Goal: Information Seeking & Learning: Learn about a topic

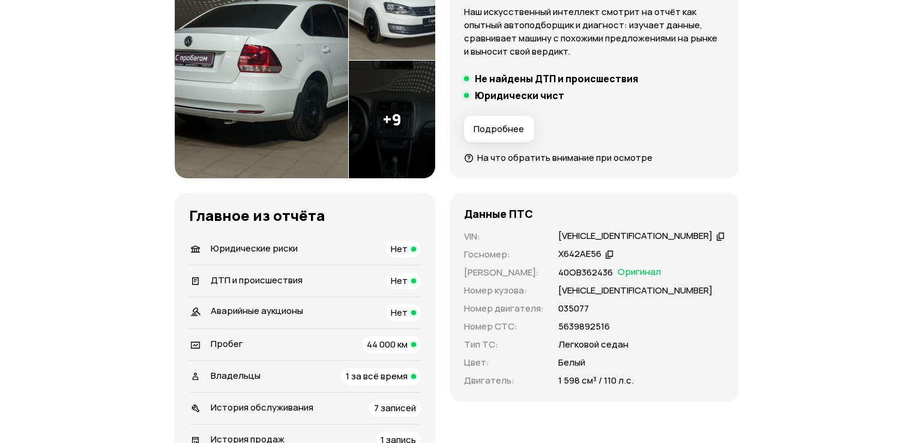
scroll to position [300, 0]
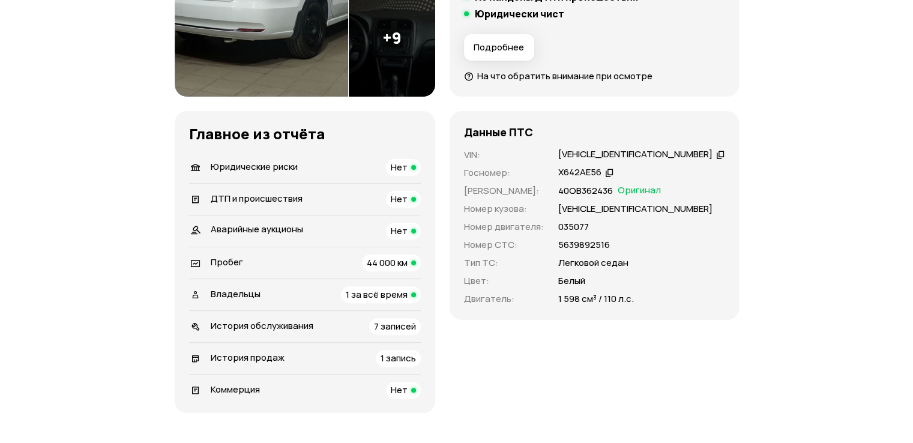
click at [380, 295] on span "1 за всё время" at bounding box center [377, 294] width 62 height 13
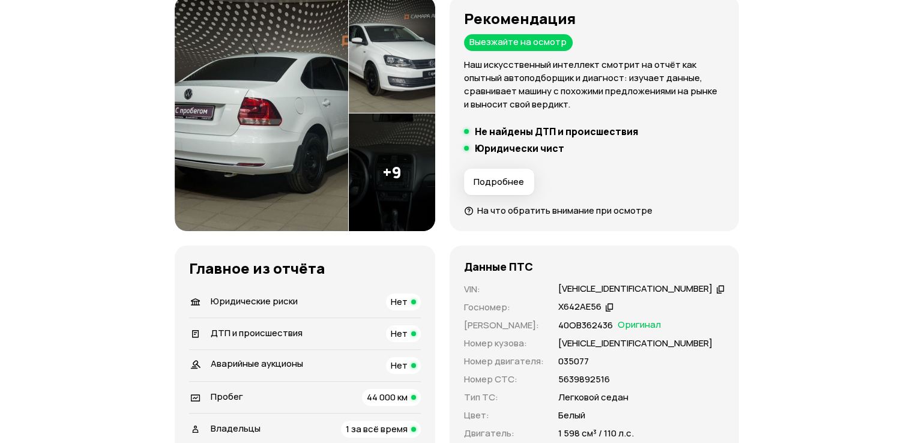
scroll to position [346, 0]
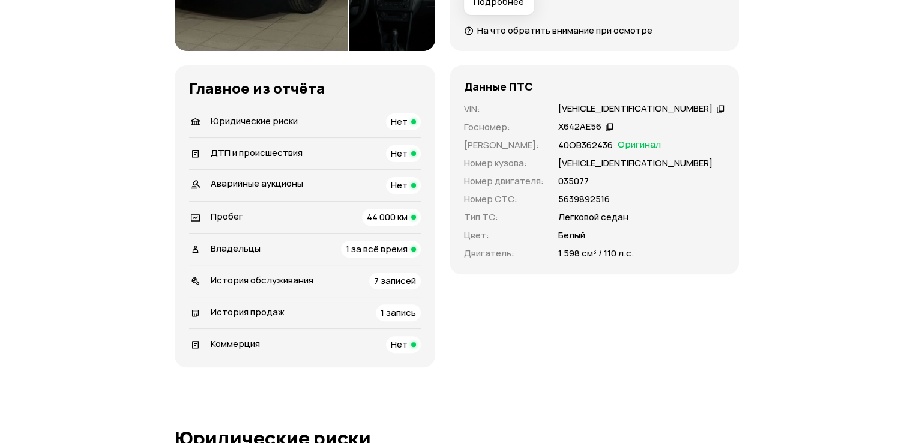
click at [361, 280] on div "История обслуживания 7 записей" at bounding box center [305, 281] width 232 height 17
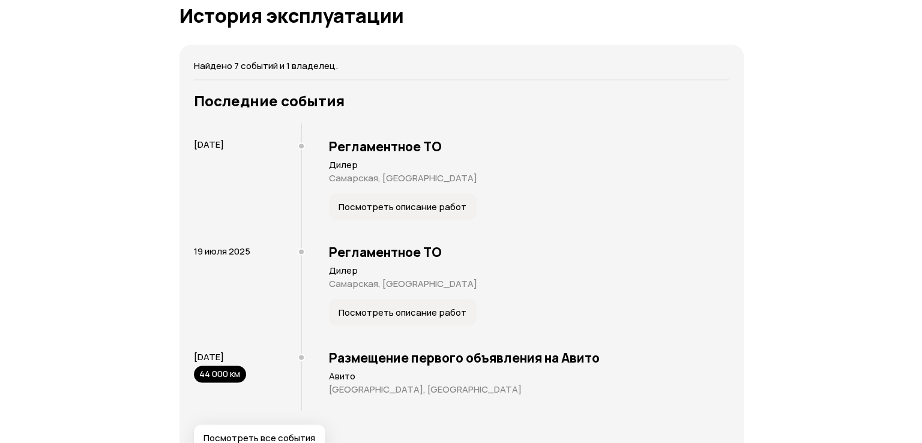
scroll to position [2227, 0]
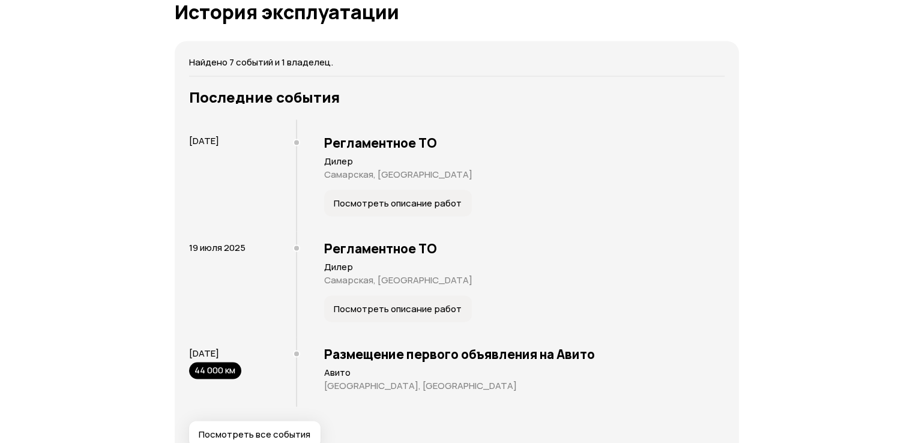
click at [259, 439] on button "Посмотреть все события" at bounding box center [254, 434] width 131 height 26
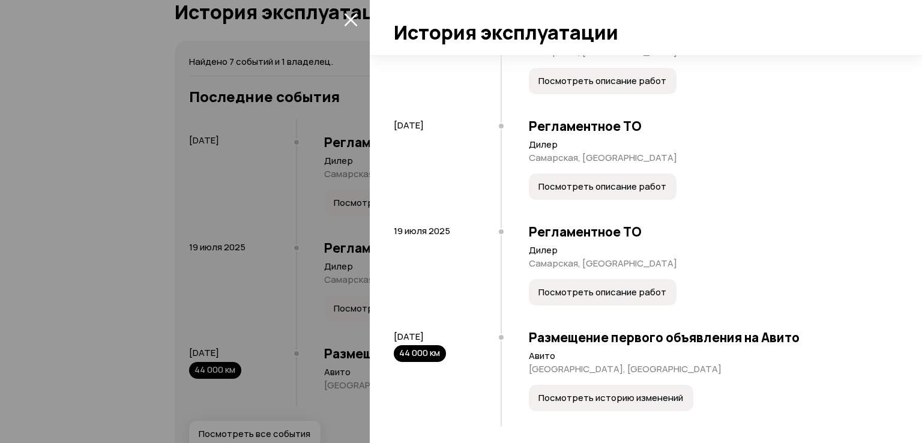
scroll to position [439, 0]
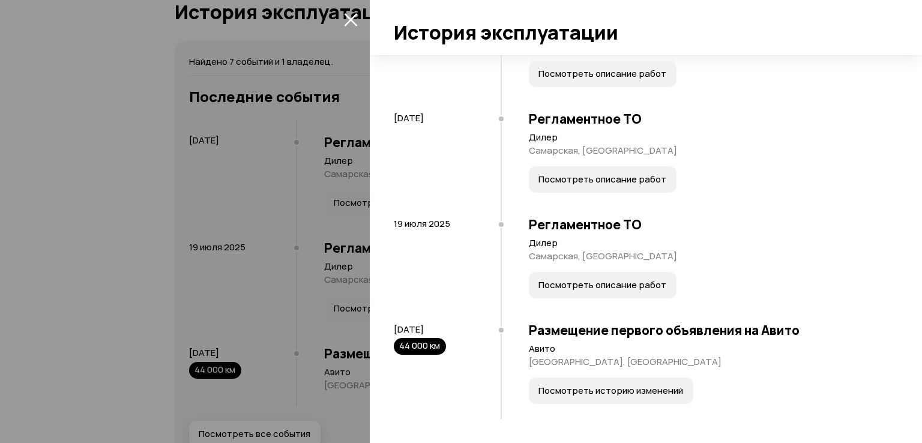
click at [608, 293] on button "Посмотреть описание работ" at bounding box center [603, 285] width 148 height 26
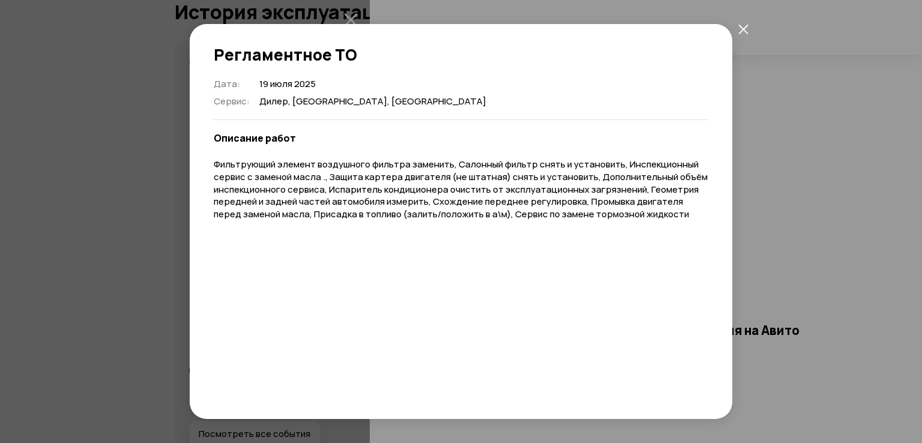
click at [788, 238] on div "Регламентное ТО Дата : 19 июля 2025 Сервис : Дилер, Самарская, Тольятти Описани…" at bounding box center [461, 221] width 922 height 443
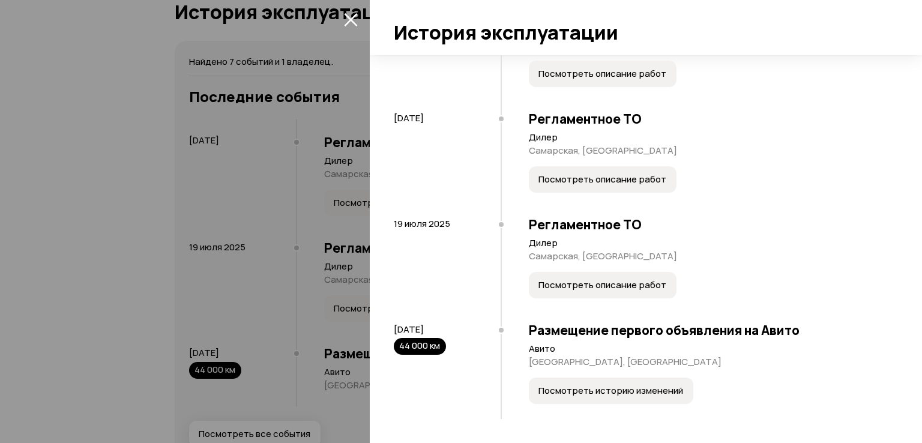
click at [558, 170] on button "Посмотреть описание работ" at bounding box center [603, 179] width 148 height 26
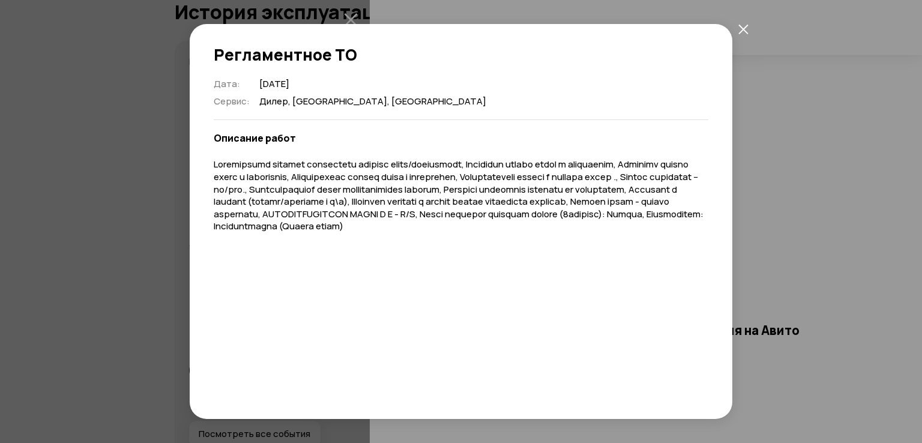
click at [788, 241] on div "Регламентное ТО Дата : 30 августа 2024 Сервис : Дилер, Самарская, Тольятти Опис…" at bounding box center [461, 221] width 922 height 443
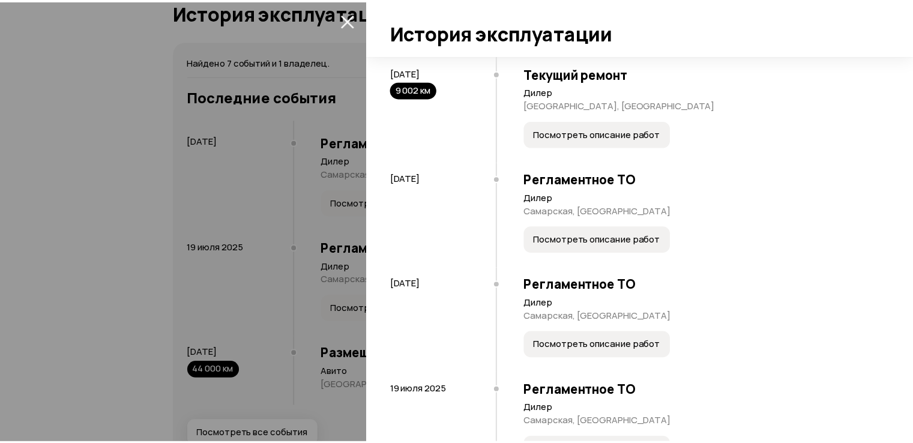
scroll to position [139, 0]
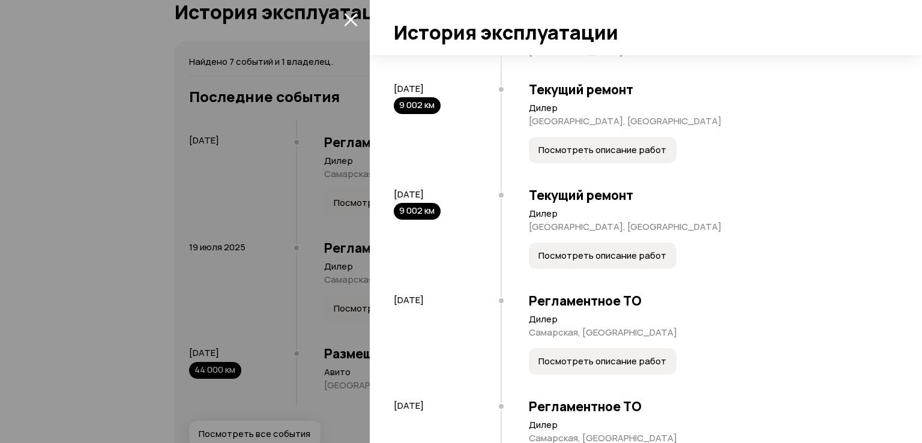
click at [57, 247] on div at bounding box center [461, 221] width 922 height 443
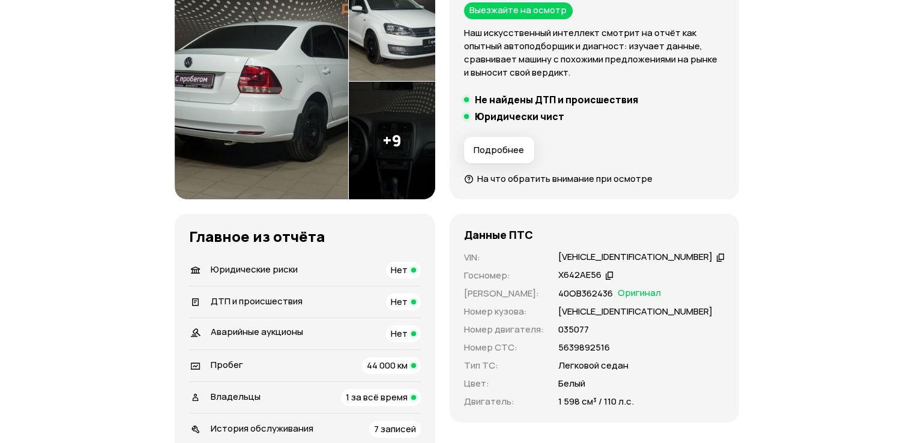
scroll to position [125, 0]
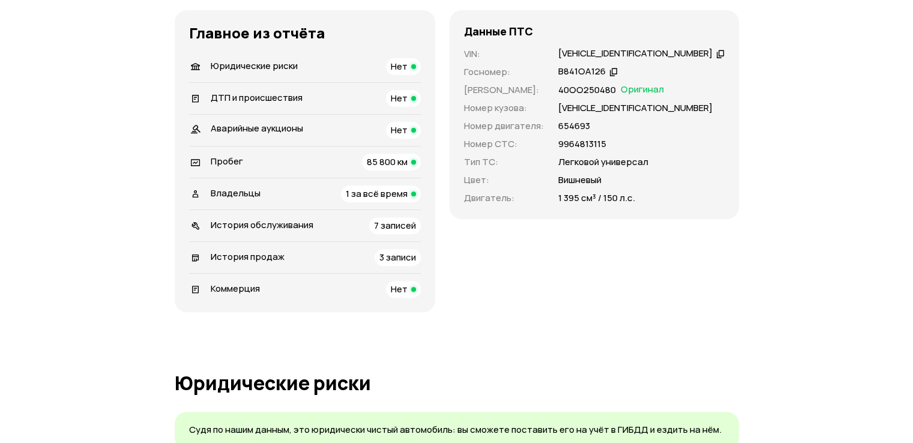
scroll to position [480, 0]
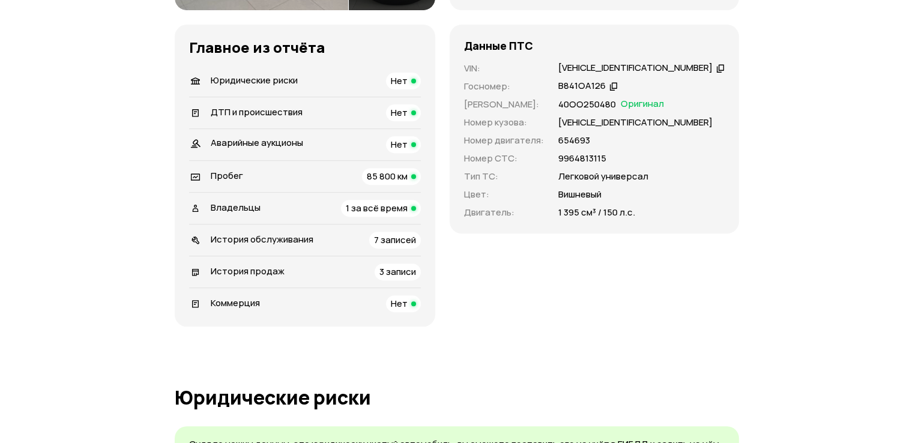
click at [353, 212] on div "Владельцы 1 за всё время" at bounding box center [305, 208] width 232 height 17
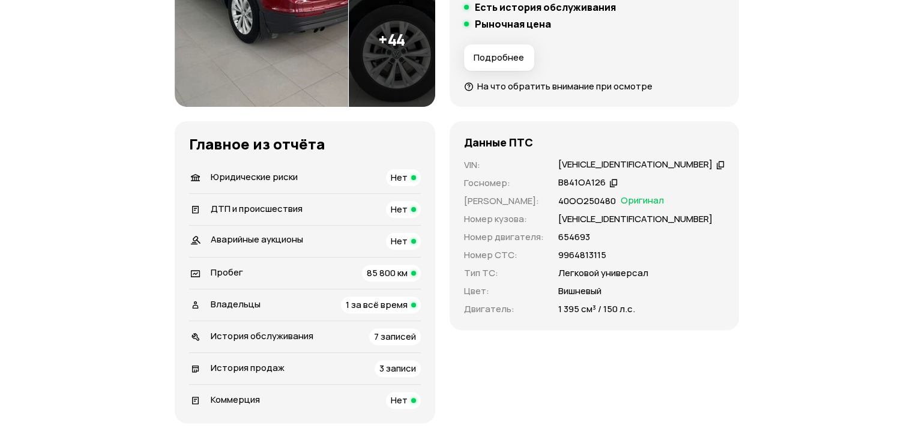
scroll to position [264, 0]
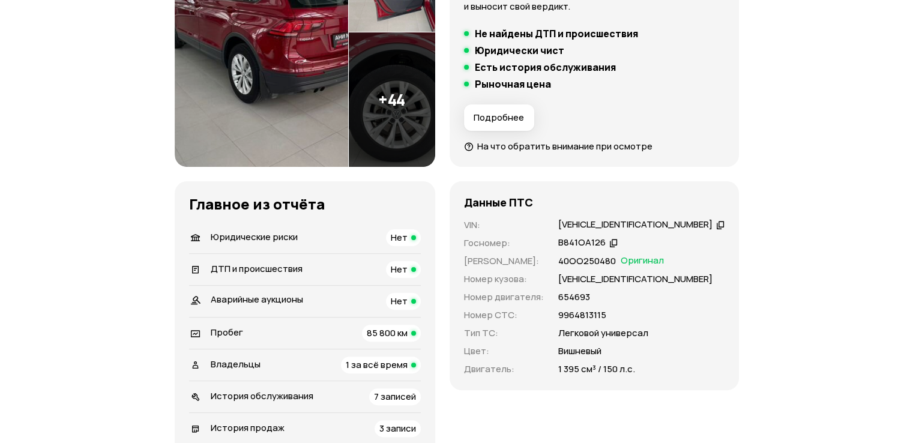
click at [396, 392] on span "7 записей" at bounding box center [395, 396] width 42 height 13
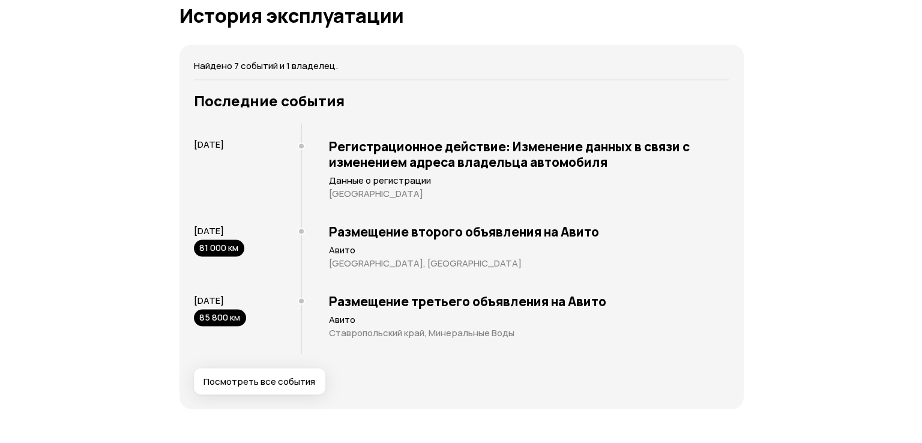
scroll to position [2261, 0]
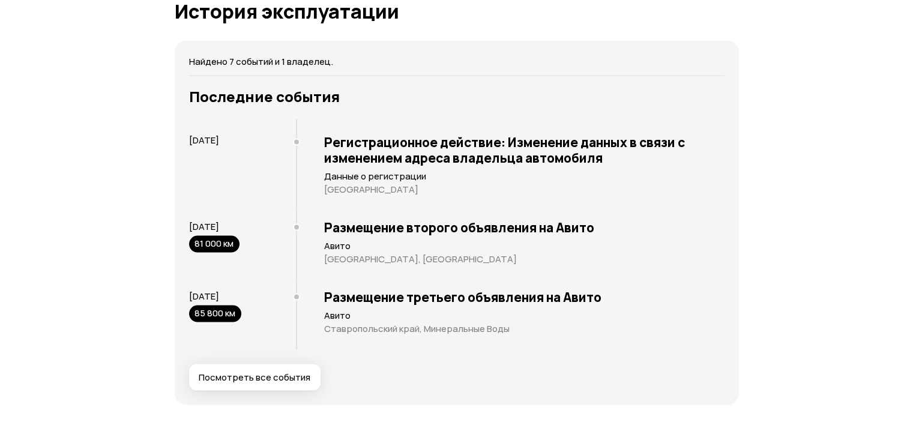
click at [252, 402] on div "Найдено 7 событий и 1 владелец. Последние события 16 марта 2024 Регистрационное…" at bounding box center [457, 222] width 564 height 364
drag, startPoint x: 326, startPoint y: 382, endPoint x: 294, endPoint y: 375, distance: 33.1
click at [325, 382] on div "Посмотреть все события" at bounding box center [456, 377] width 535 height 26
click at [288, 375] on span "Посмотреть все события" at bounding box center [255, 377] width 112 height 12
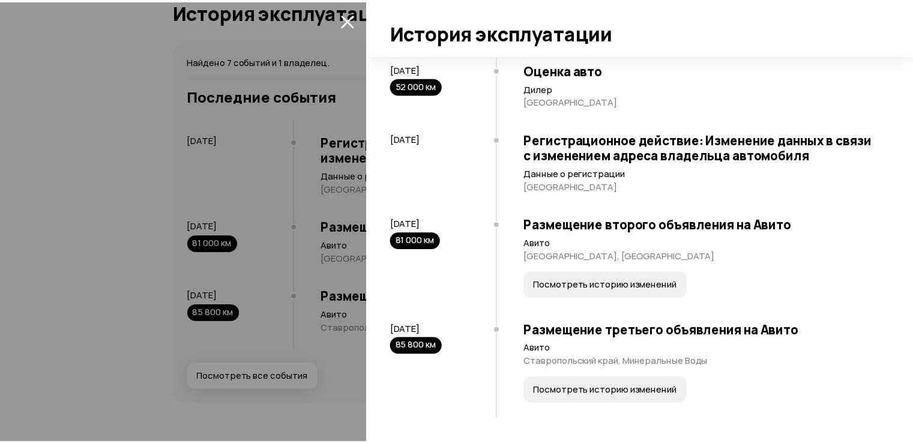
scroll to position [334, 0]
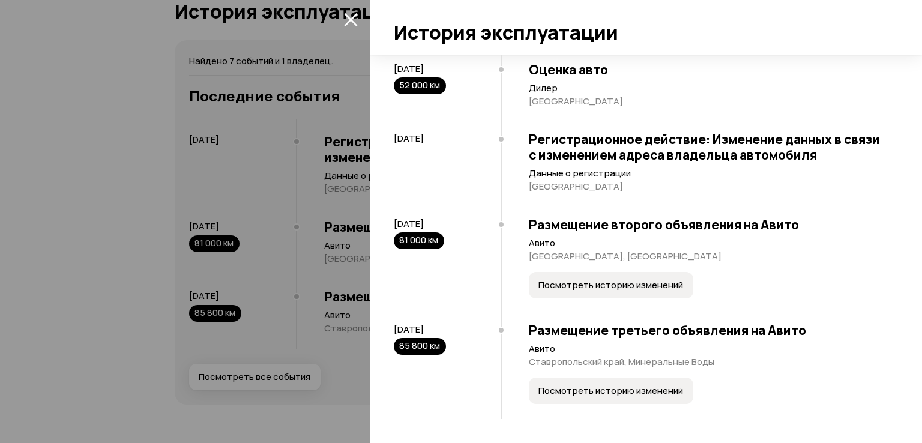
click at [20, 298] on div at bounding box center [461, 221] width 922 height 443
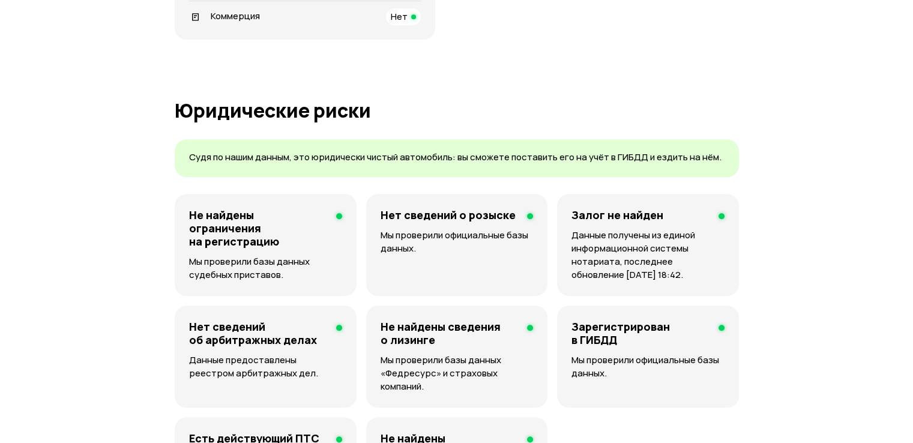
scroll to position [520, 0]
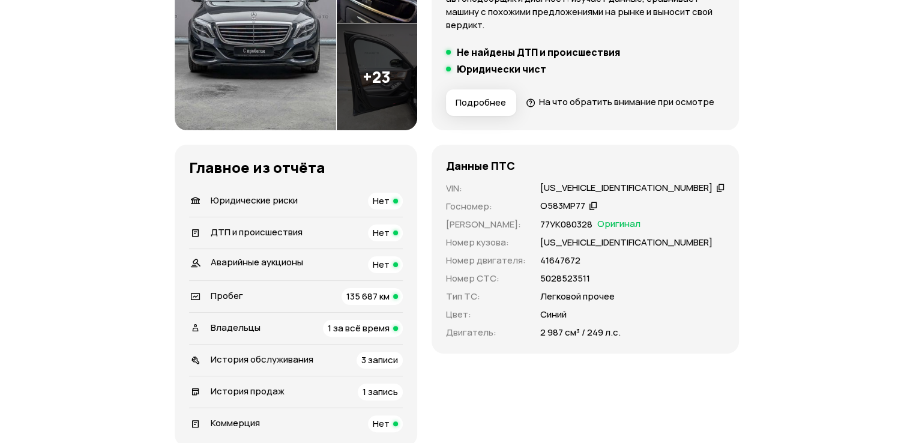
scroll to position [360, 0]
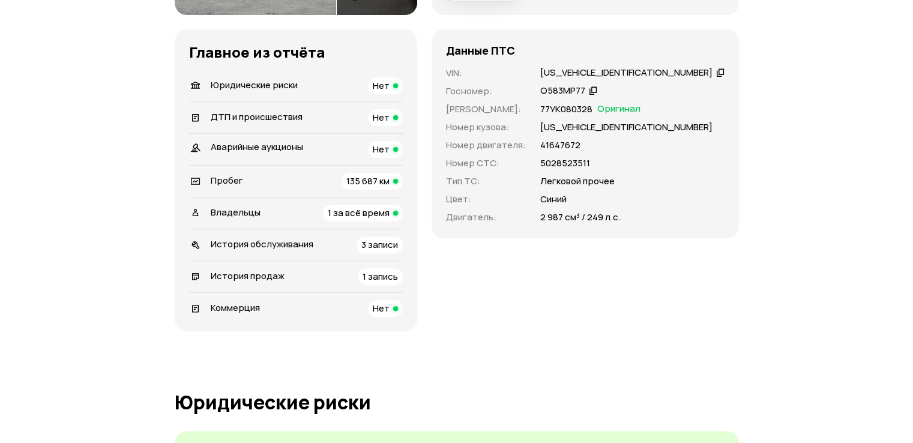
click at [375, 219] on span "1 за всё время" at bounding box center [359, 213] width 62 height 13
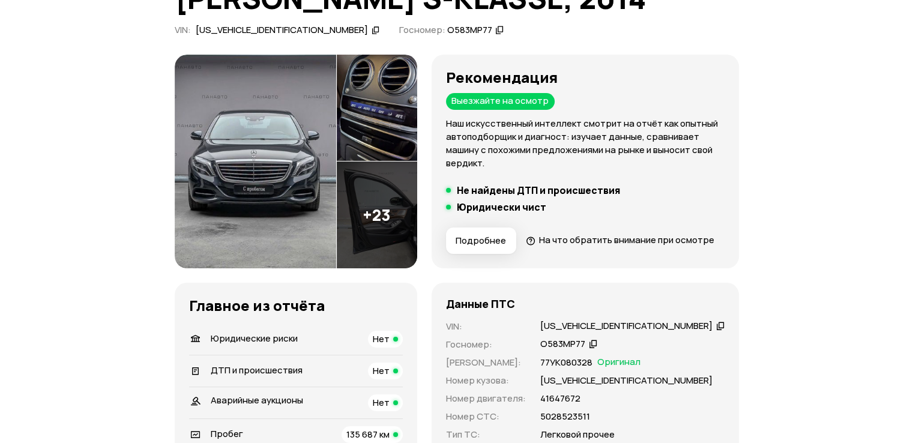
scroll to position [300, 0]
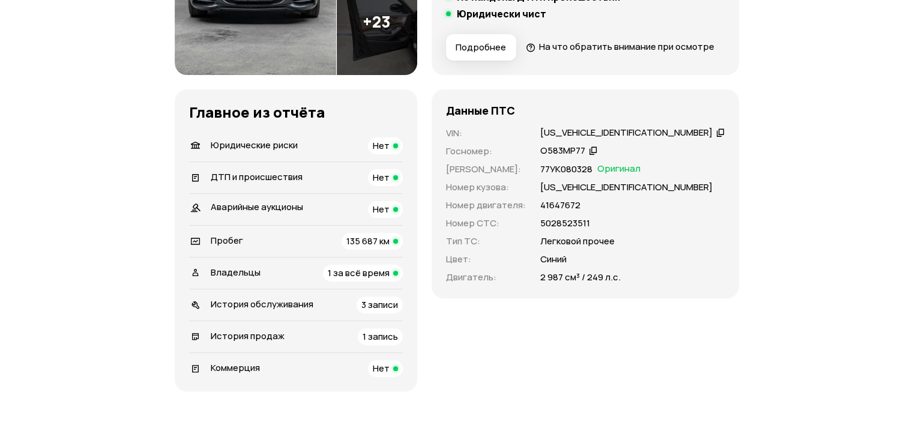
click at [398, 311] on span "3 записи" at bounding box center [379, 304] width 37 height 13
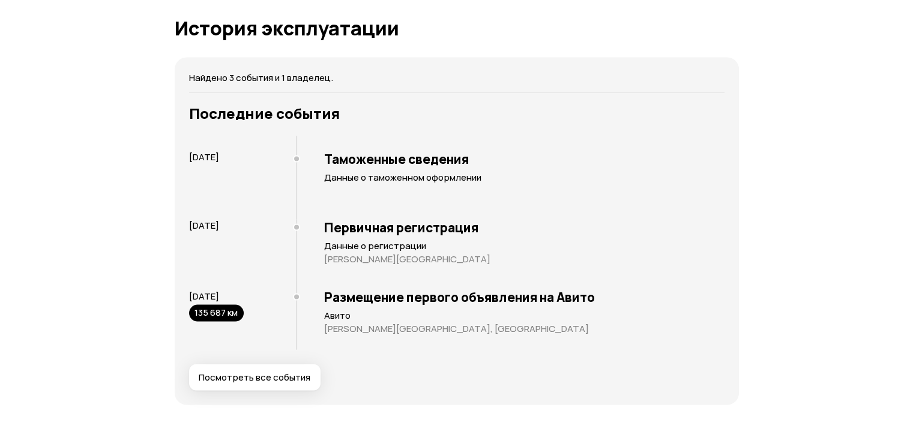
scroll to position [2227, 0]
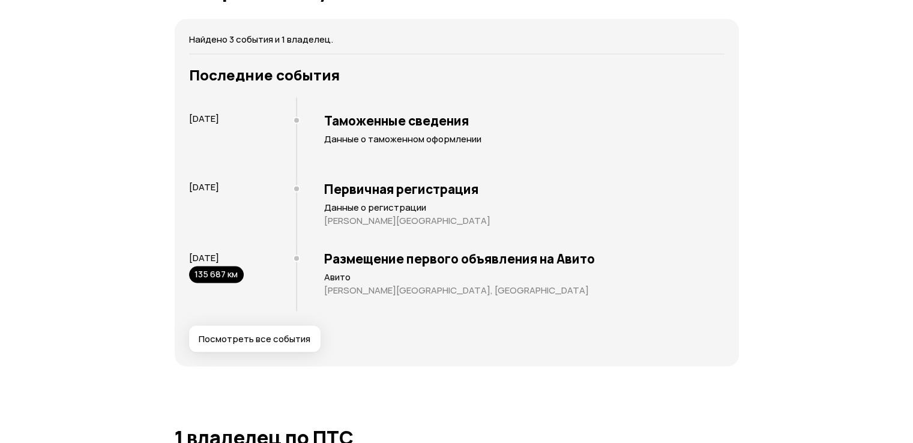
click at [253, 345] on div "Последние события 10 ноября 2014 Таможенные сведения Данные о таможенном оформл…" at bounding box center [456, 209] width 535 height 286
click at [266, 345] on span "Посмотреть все события" at bounding box center [255, 339] width 112 height 12
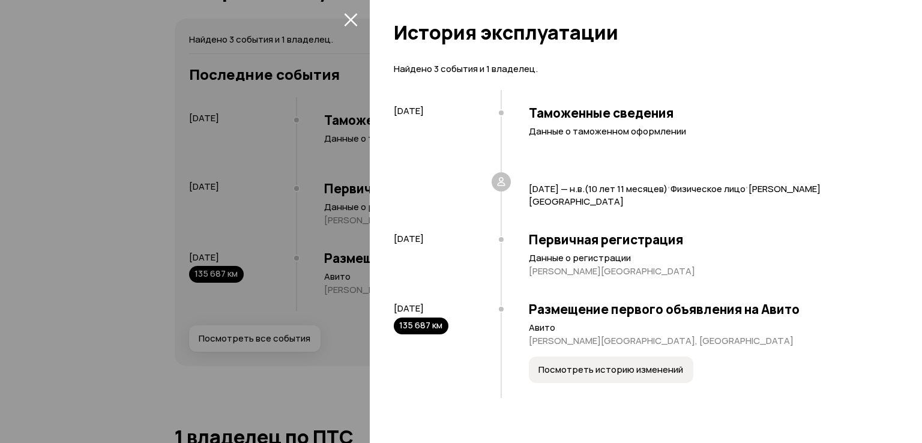
click at [168, 231] on div at bounding box center [461, 221] width 922 height 443
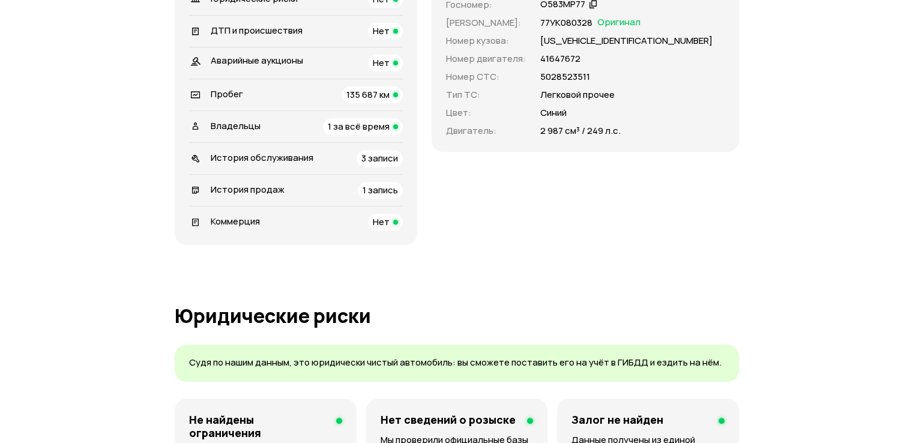
scroll to position [426, 0]
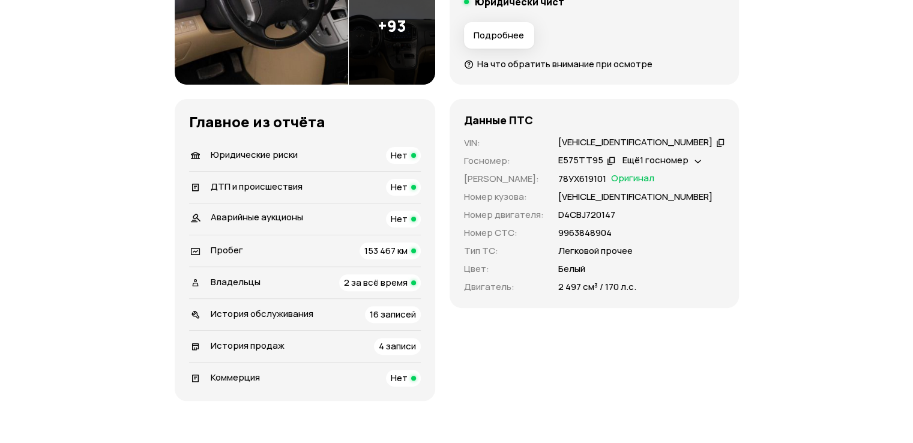
scroll to position [360, 0]
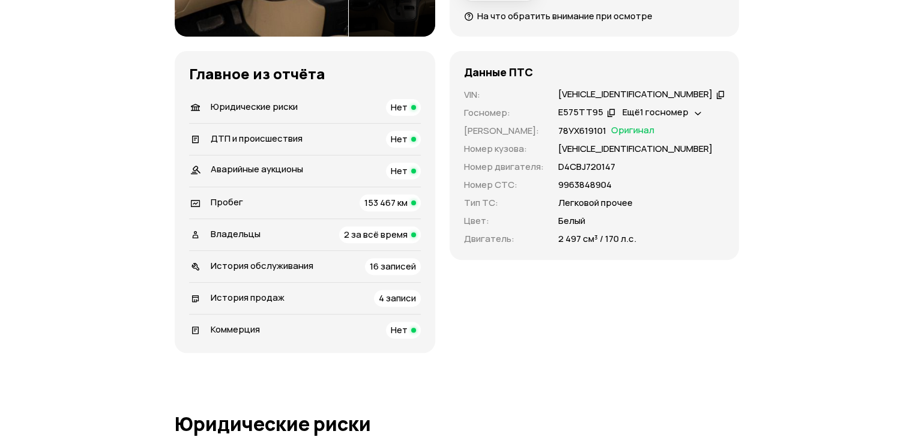
click at [387, 229] on div "2 за всё время" at bounding box center [380, 234] width 82 height 17
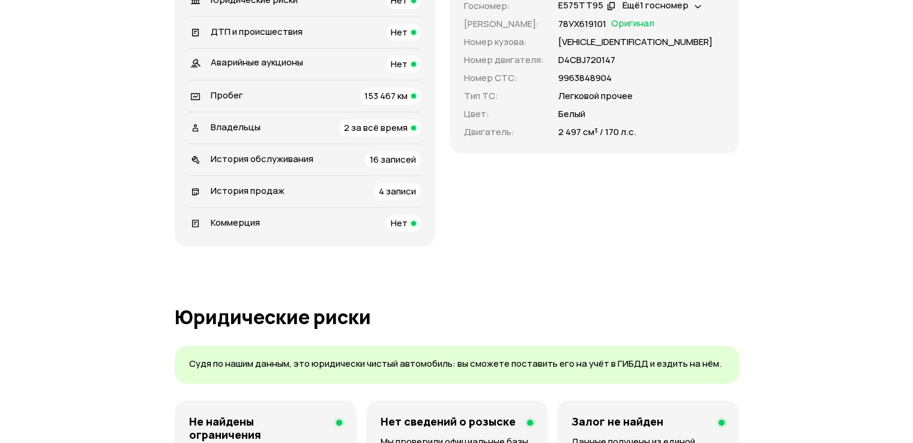
scroll to position [309, 0]
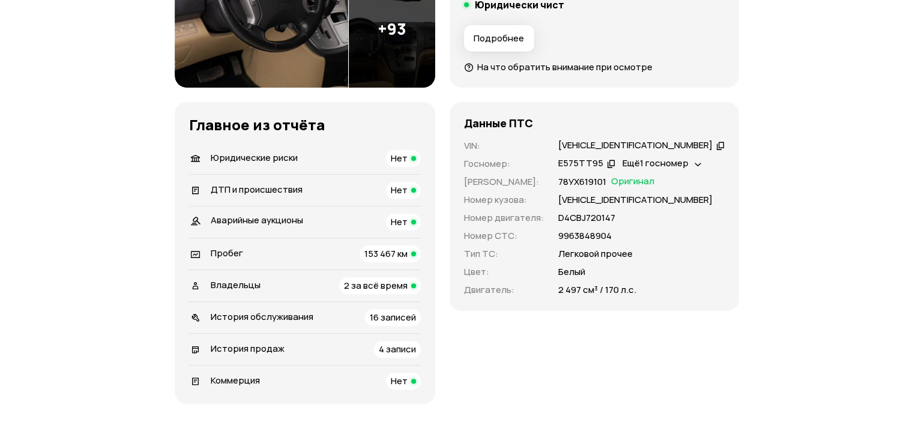
click at [394, 318] on span "16 записей" at bounding box center [393, 317] width 46 height 13
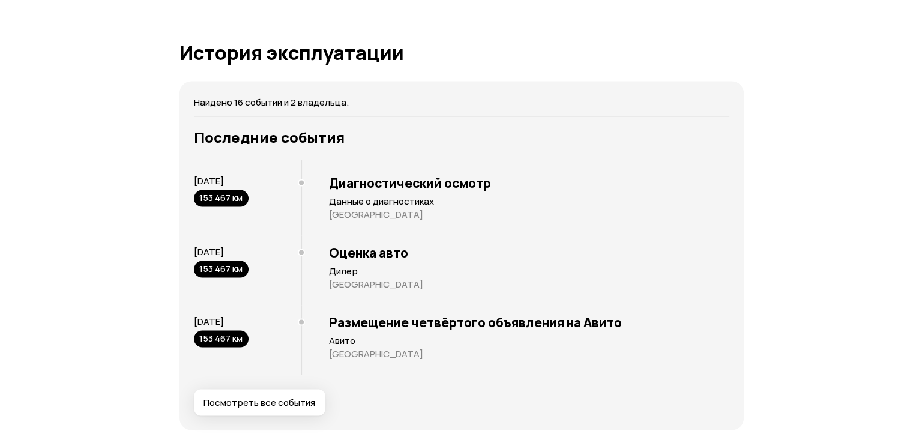
scroll to position [2322, 0]
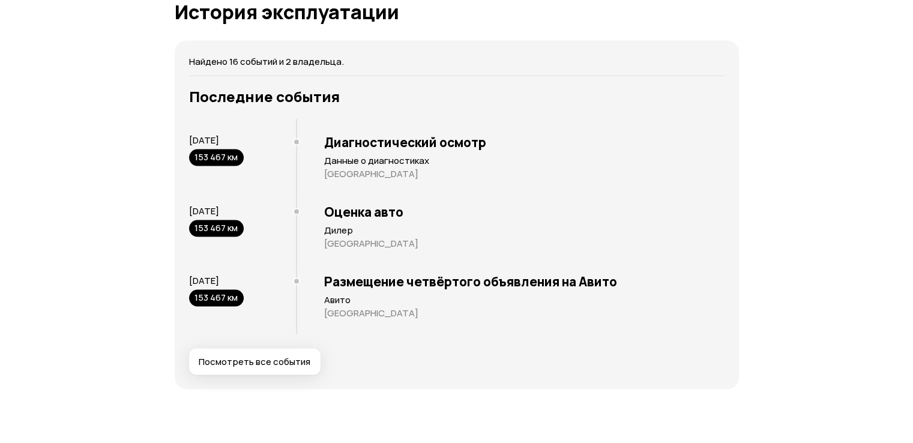
click at [259, 363] on span "Посмотреть все события" at bounding box center [255, 362] width 112 height 12
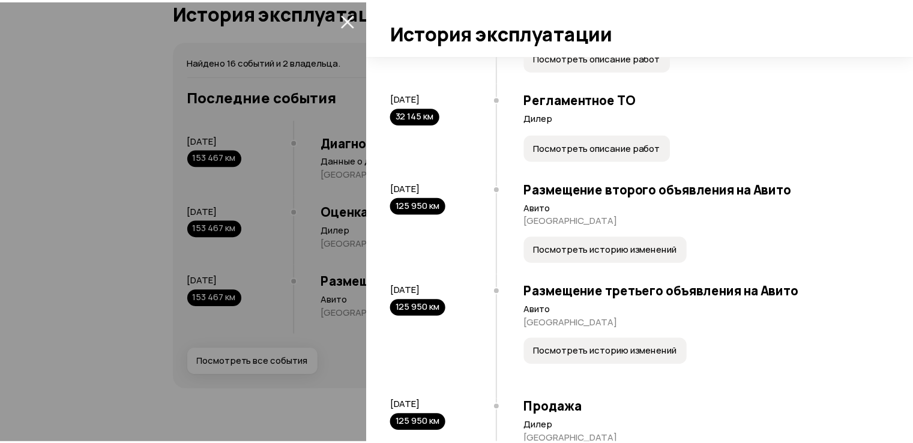
scroll to position [600, 0]
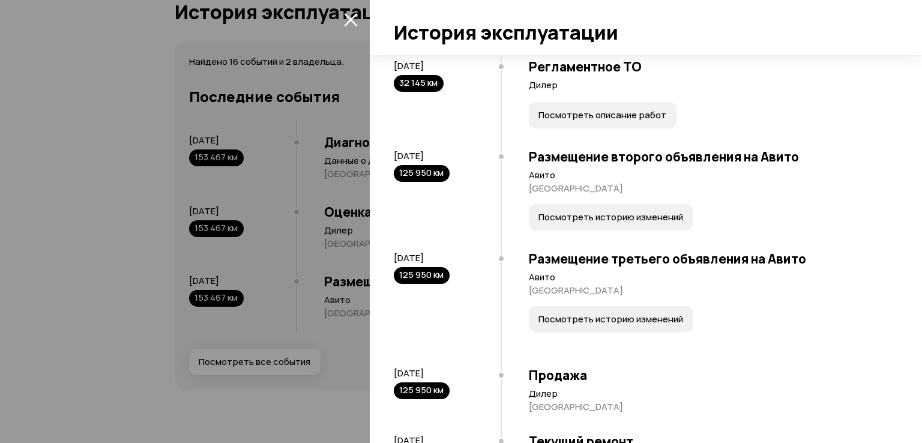
click at [92, 324] on div at bounding box center [461, 221] width 922 height 443
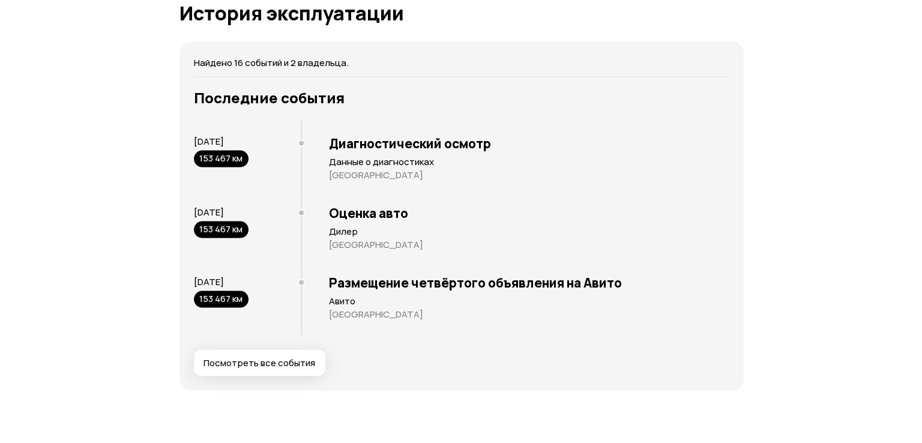
scroll to position [2322, 0]
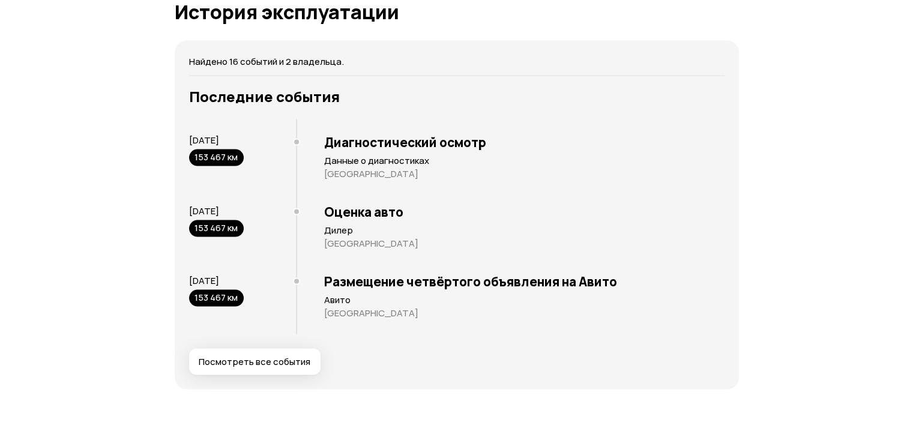
click at [294, 352] on button "Посмотреть все события" at bounding box center [254, 362] width 131 height 26
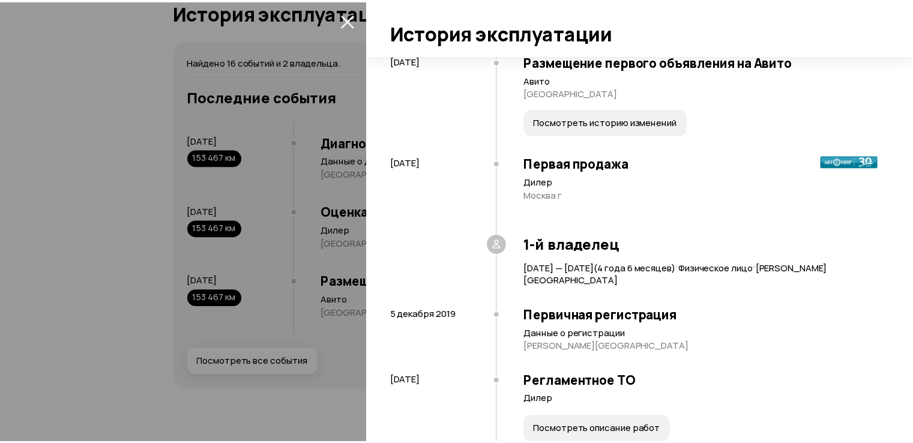
scroll to position [180, 0]
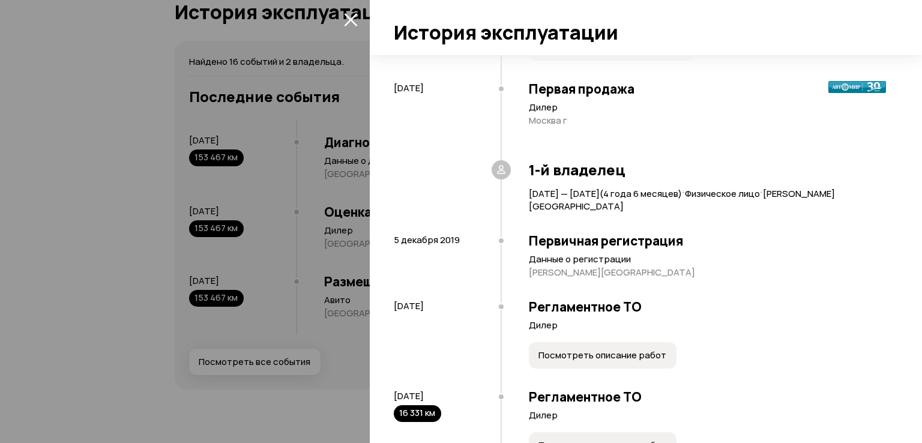
click at [11, 227] on div at bounding box center [461, 221] width 922 height 443
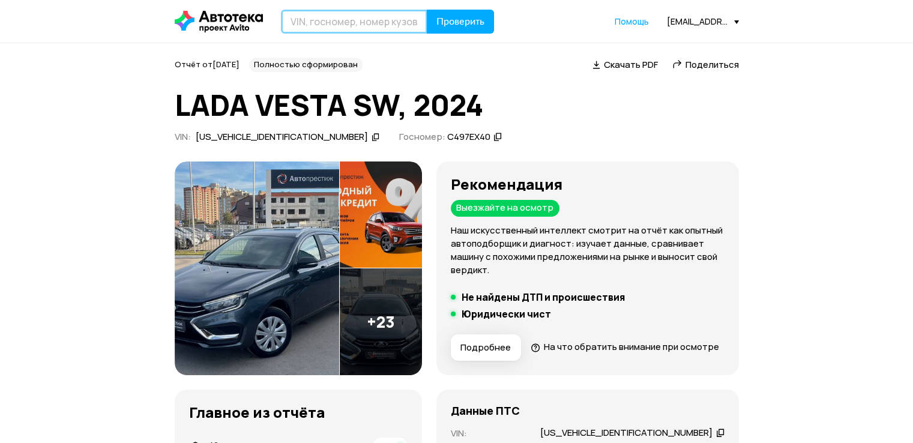
click at [364, 19] on input "text" at bounding box center [354, 22] width 146 height 24
paste input "Y4K8622Z8RB912372"
type input "Y4K8622Z8RB912372"
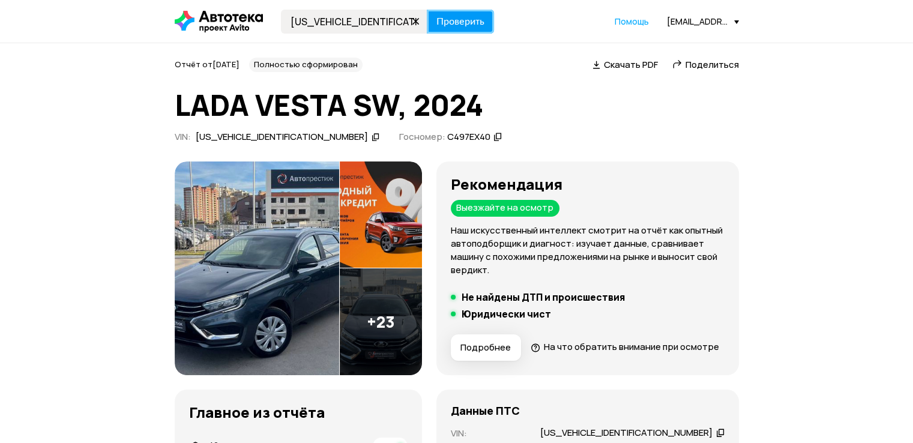
click at [448, 22] on span "Проверить" at bounding box center [460, 22] width 48 height 10
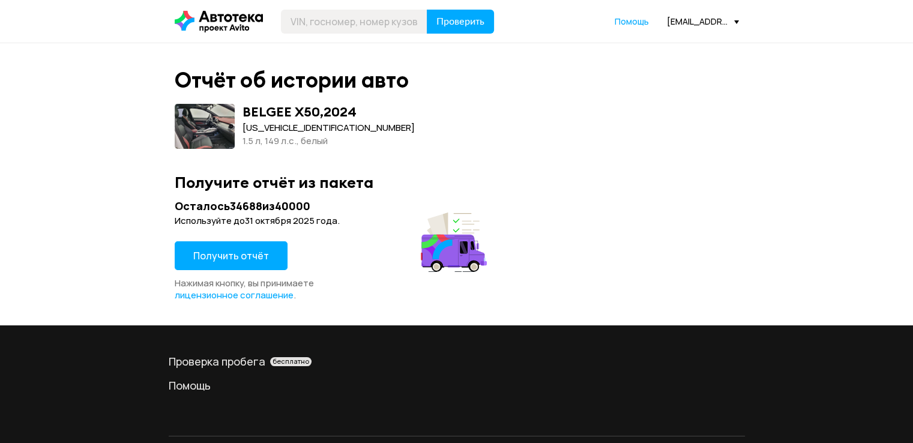
click at [243, 256] on span "Получить отчёт" at bounding box center [231, 255] width 76 height 13
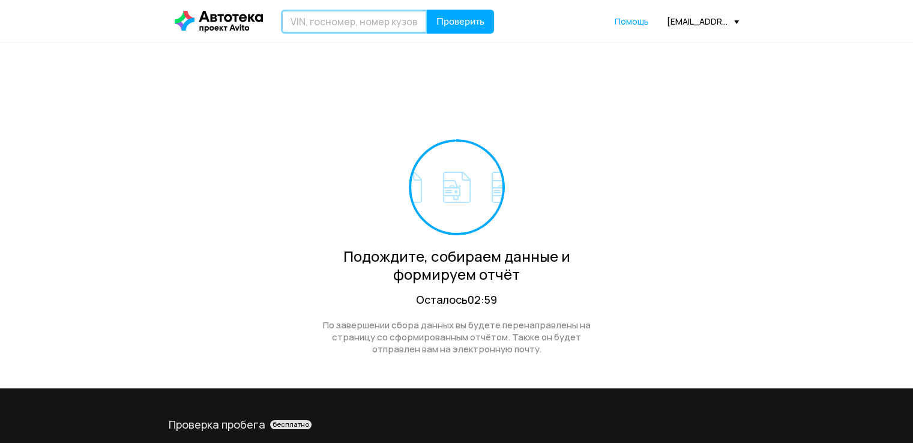
click at [360, 25] on input "text" at bounding box center [354, 22] width 146 height 24
paste input "Y4K8622Z1PB940768"
type input "Y4K8622Z1PB940768"
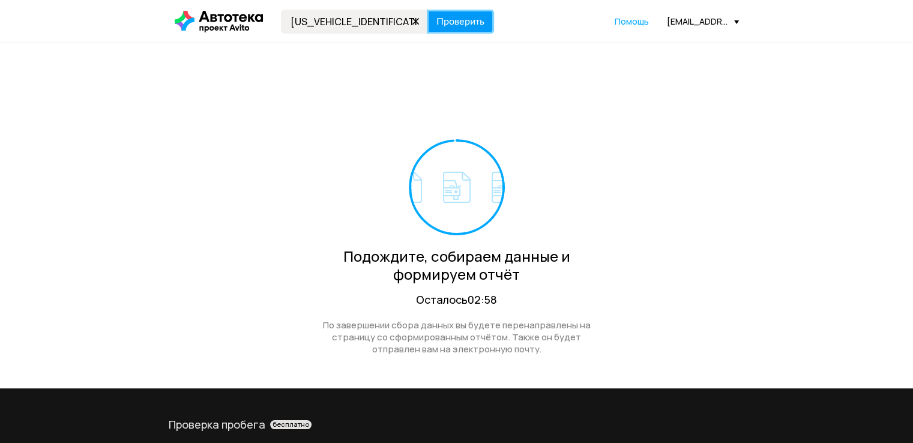
click at [451, 19] on span "Проверить" at bounding box center [460, 22] width 48 height 10
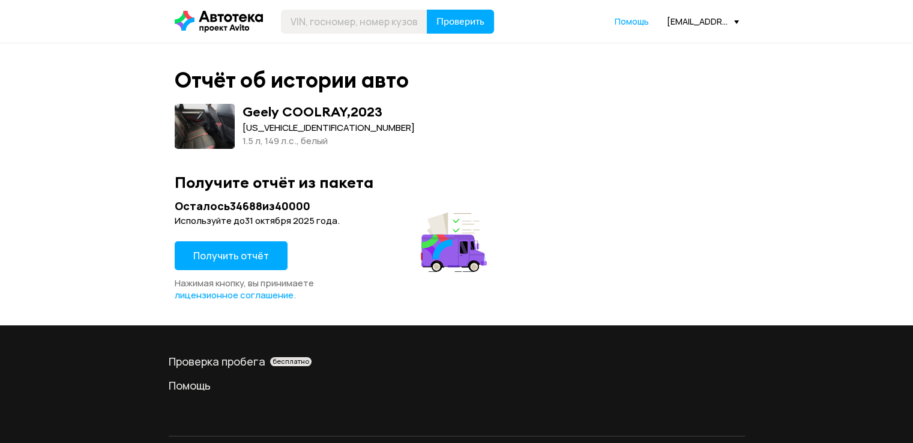
click at [264, 250] on span "Получить отчёт" at bounding box center [231, 255] width 76 height 13
click at [228, 264] on button "Получить отчёт" at bounding box center [231, 255] width 113 height 29
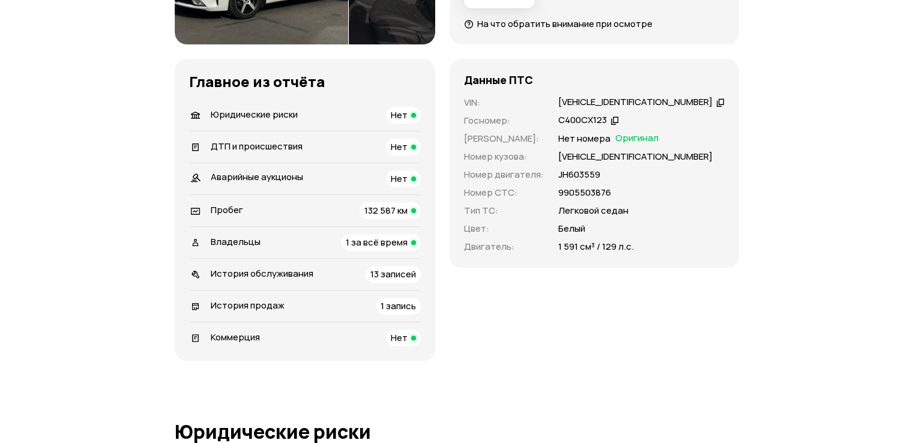
scroll to position [360, 0]
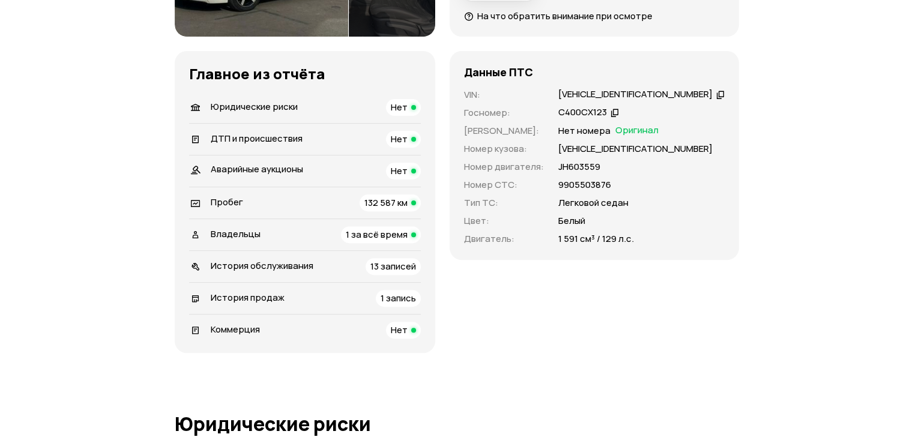
click at [337, 233] on div "Владельцы 1 за всё время" at bounding box center [305, 234] width 232 height 17
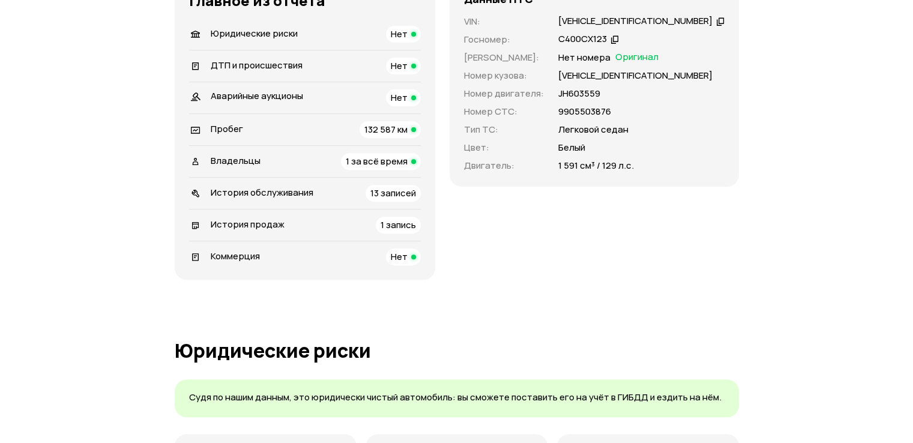
scroll to position [386, 0]
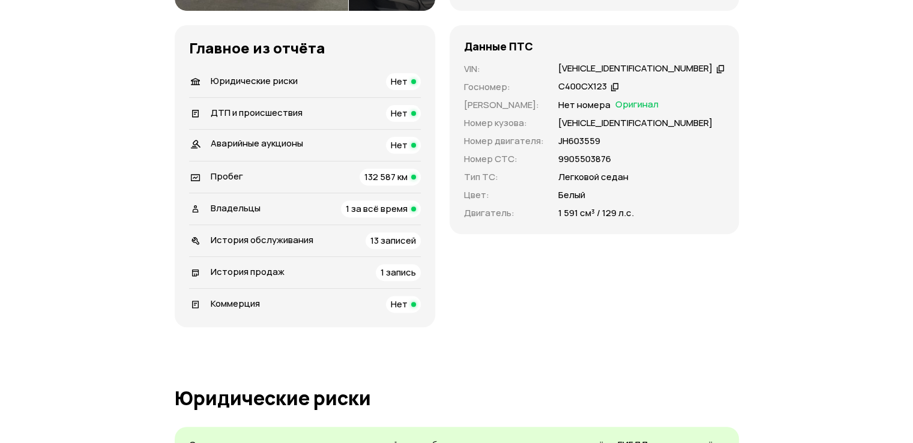
click at [415, 245] on span "13 записей" at bounding box center [393, 240] width 46 height 13
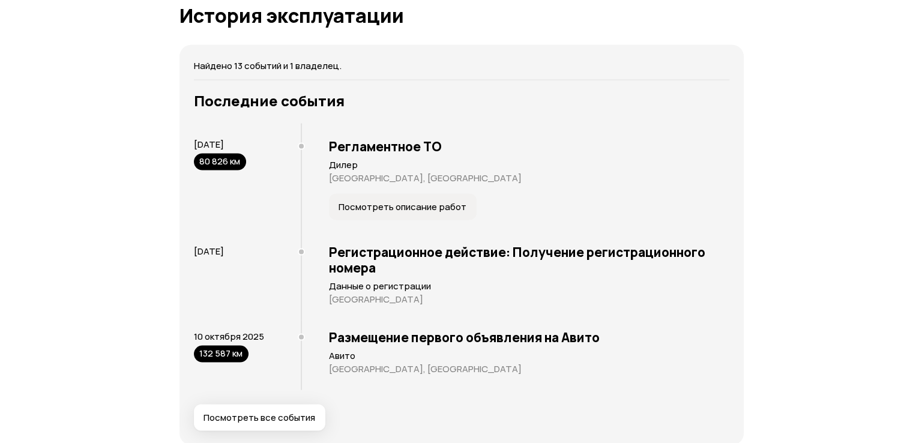
scroll to position [2227, 0]
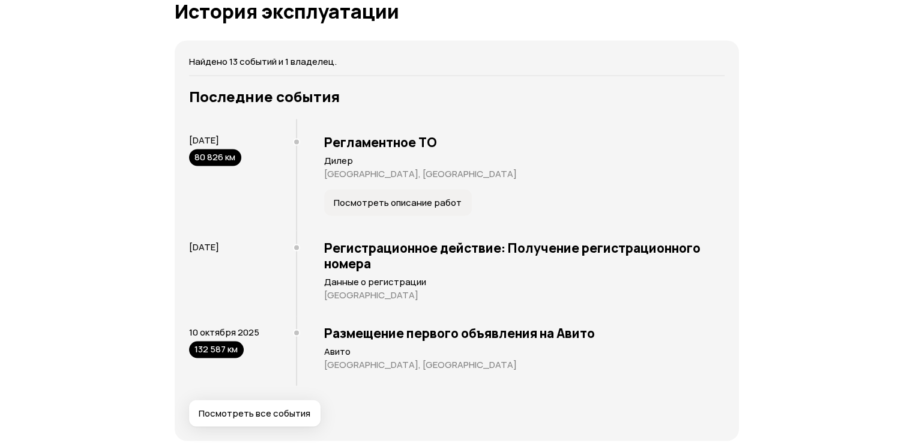
click at [264, 421] on button "Посмотреть все события" at bounding box center [254, 413] width 131 height 26
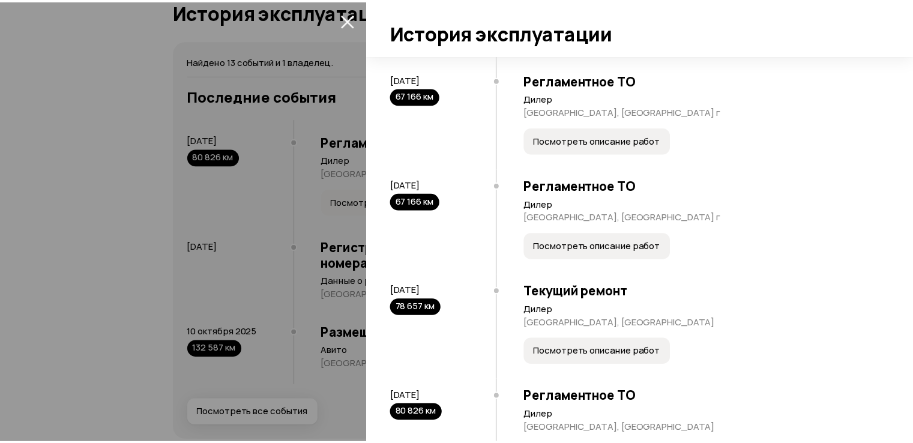
scroll to position [780, 0]
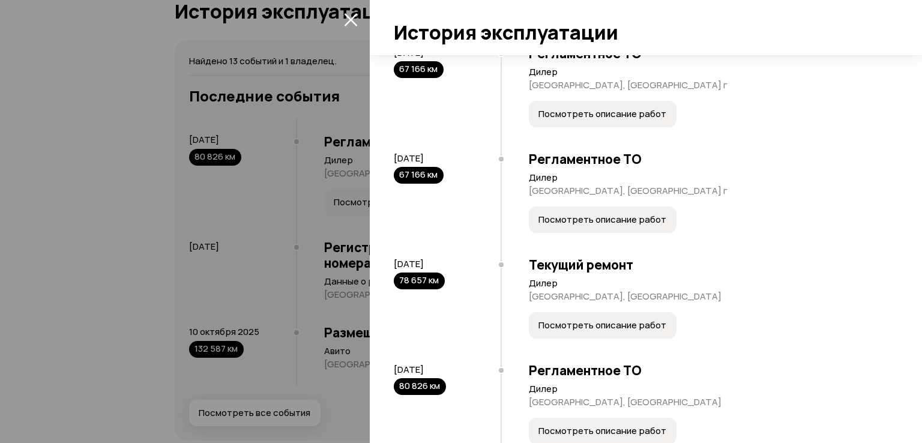
click at [121, 243] on div at bounding box center [461, 221] width 922 height 443
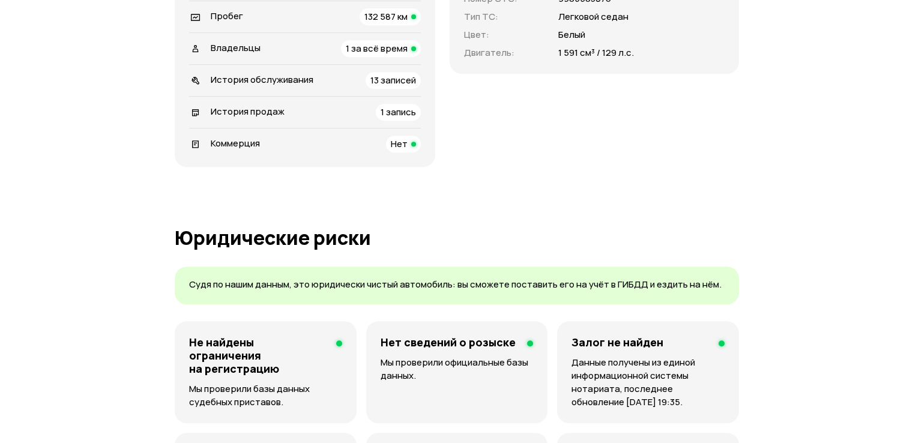
scroll to position [306, 0]
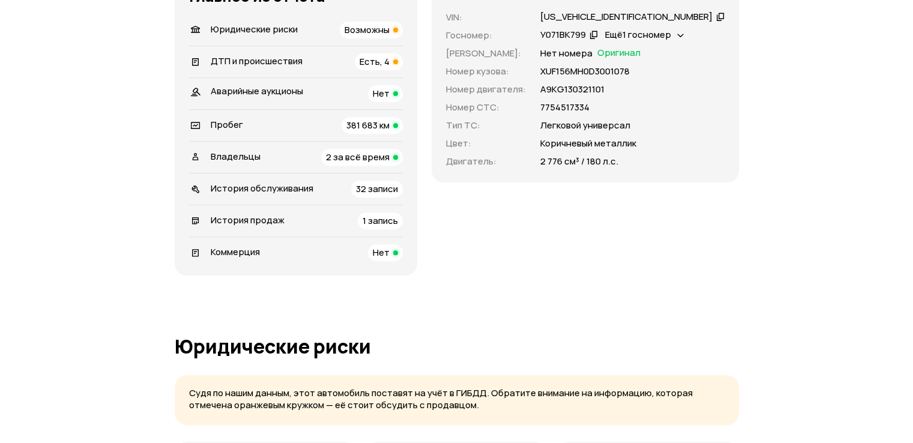
scroll to position [360, 0]
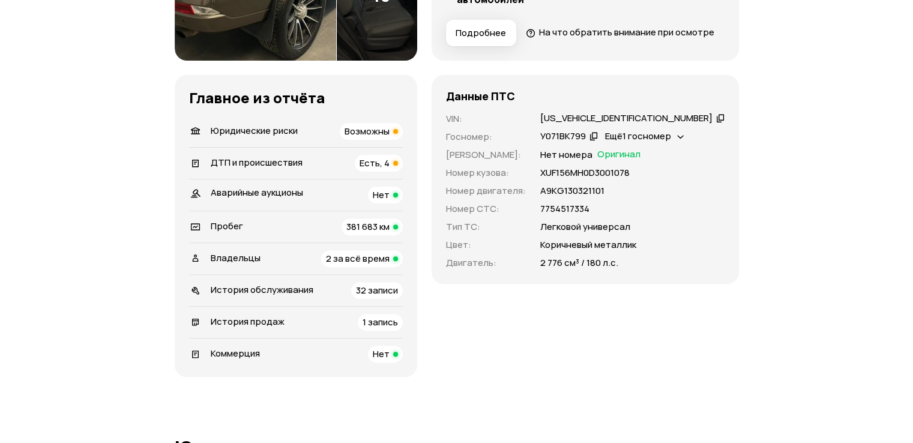
click at [307, 267] on div "Владельцы 2 за всё время" at bounding box center [296, 258] width 214 height 17
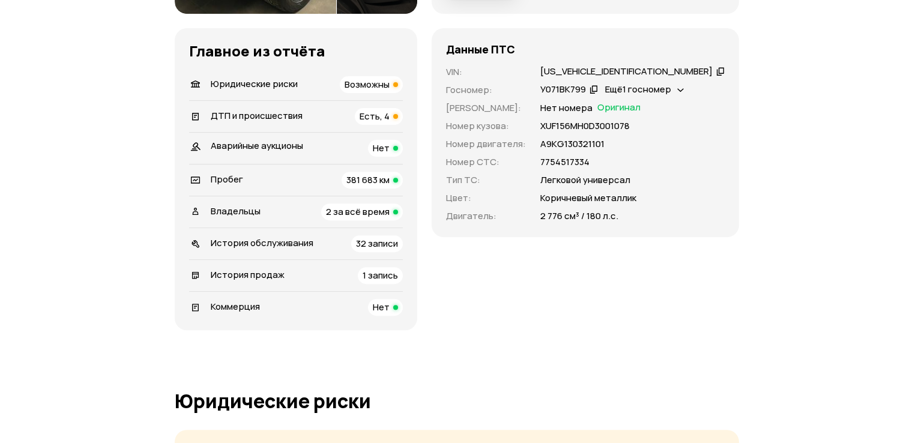
scroll to position [302, 0]
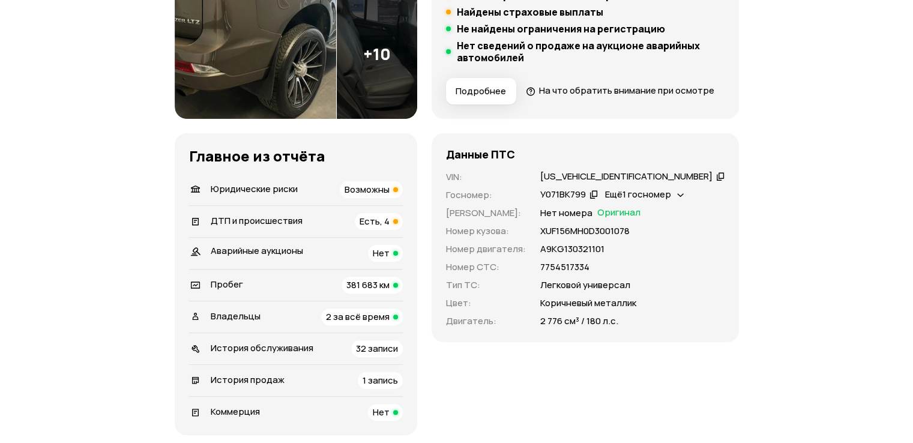
click at [398, 355] on span "32 записи" at bounding box center [377, 348] width 42 height 13
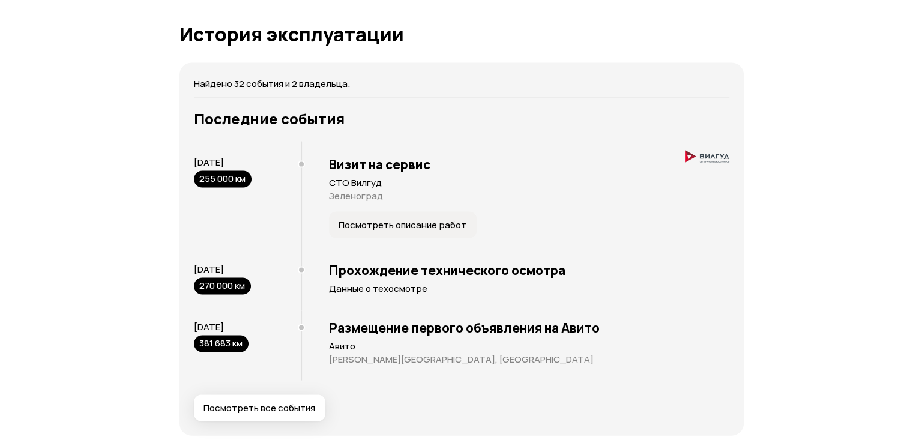
scroll to position [2470, 0]
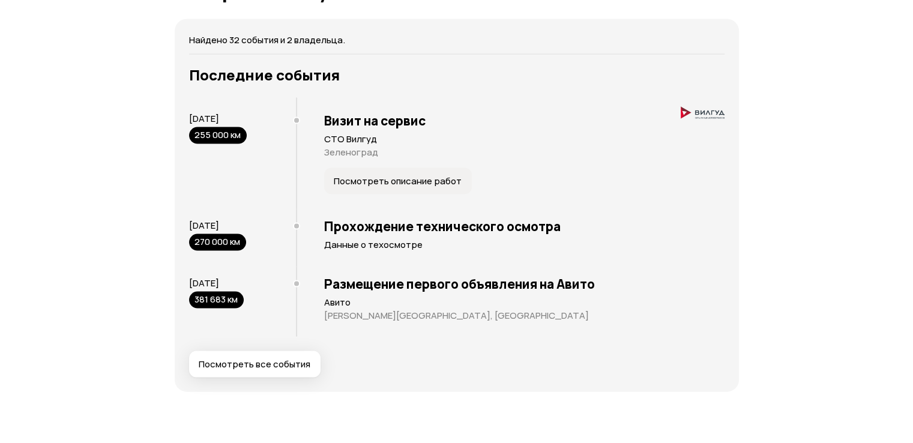
click at [238, 378] on button "Посмотреть все события" at bounding box center [254, 364] width 131 height 26
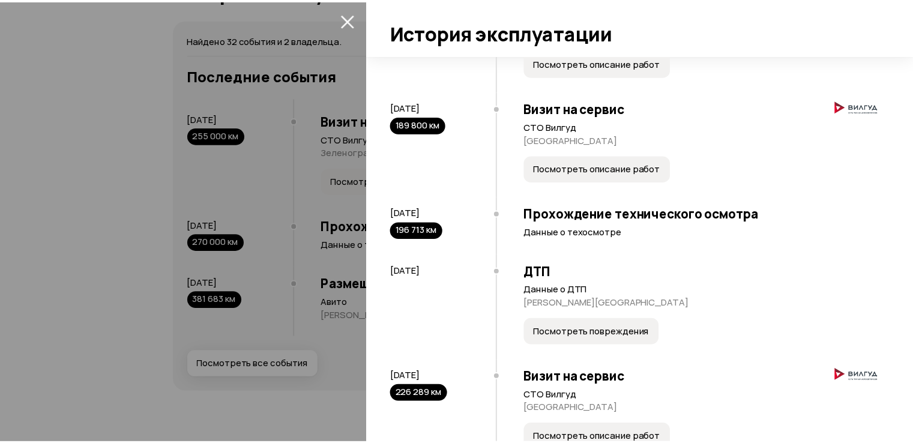
scroll to position [2101, 0]
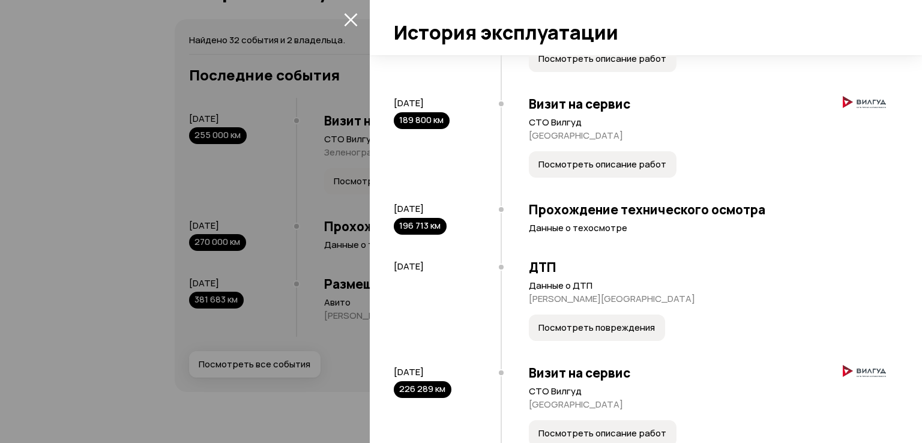
click at [92, 313] on div at bounding box center [461, 221] width 922 height 443
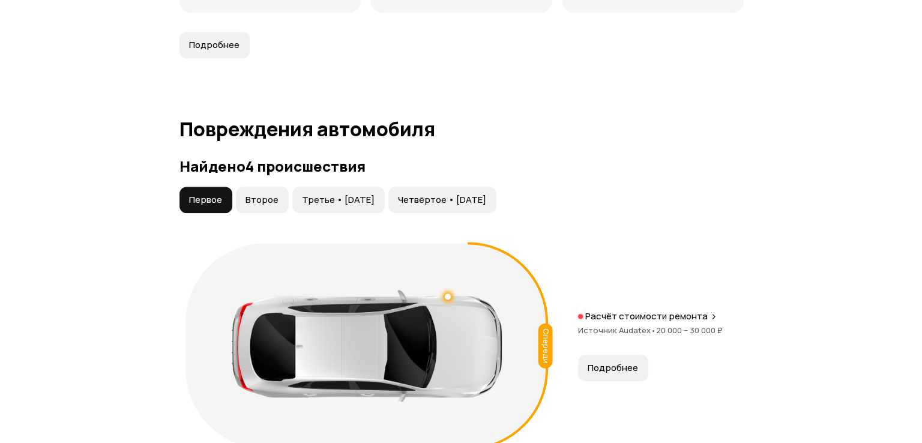
scroll to position [1330, 0]
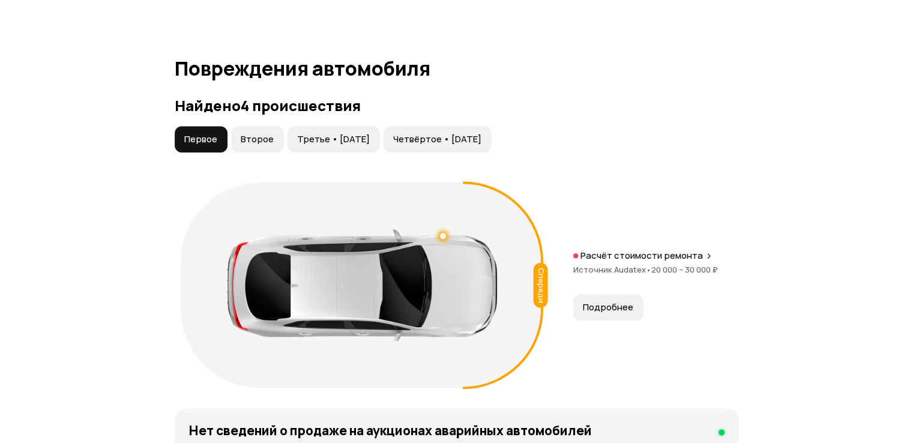
click at [590, 343] on div "Спереди Расчёт стоимости ремонта Источник Audatex • 20 000 – 30 000 ₽ Подробнее" at bounding box center [457, 284] width 564 height 217
click at [614, 313] on span "Подробнее" at bounding box center [608, 307] width 50 height 12
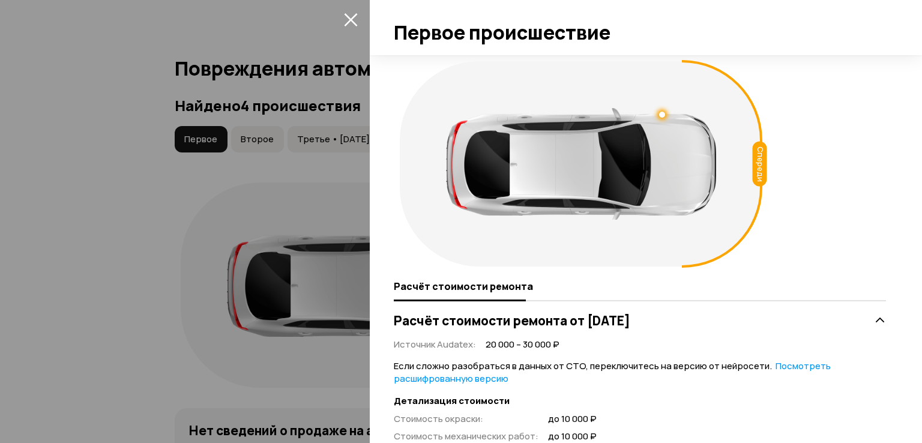
scroll to position [240, 0]
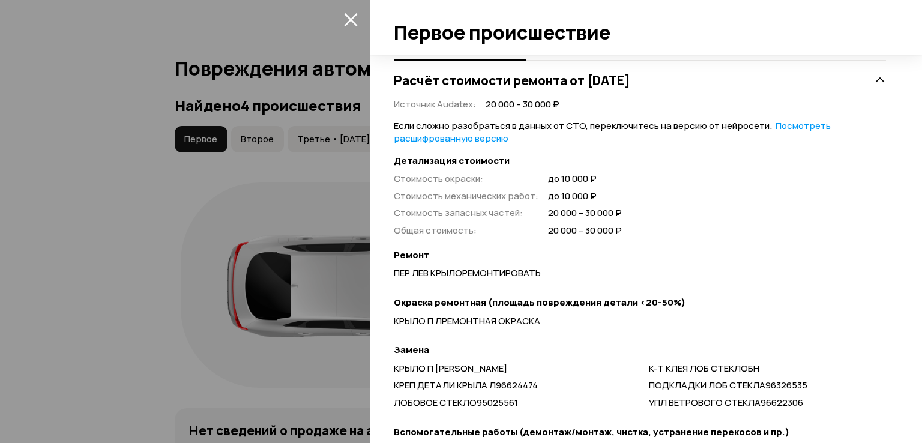
click at [183, 270] on div at bounding box center [461, 221] width 922 height 443
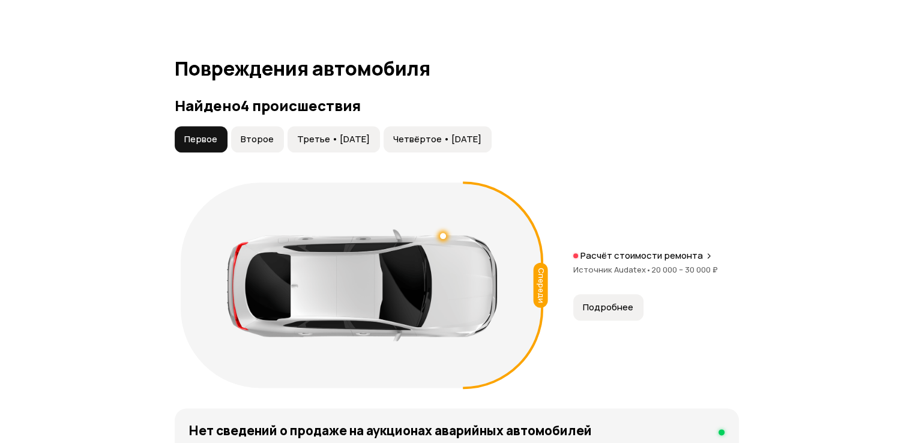
click at [248, 145] on span "Второе" at bounding box center [257, 139] width 33 height 12
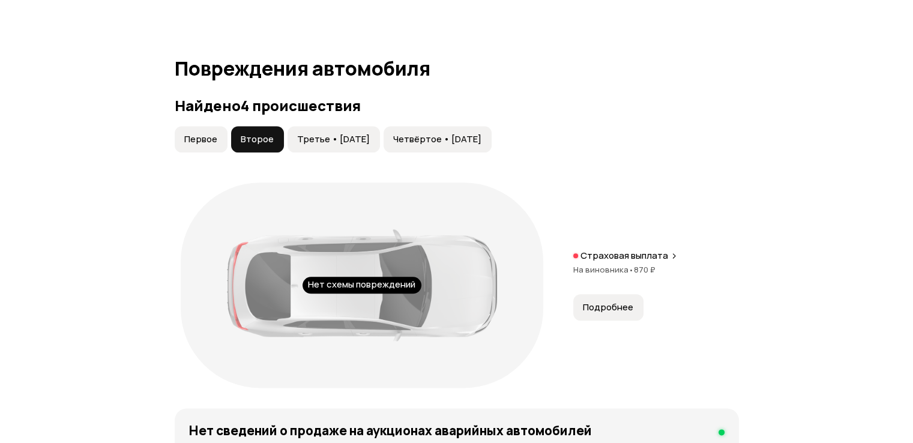
click at [618, 313] on span "Подробнее" at bounding box center [608, 307] width 50 height 12
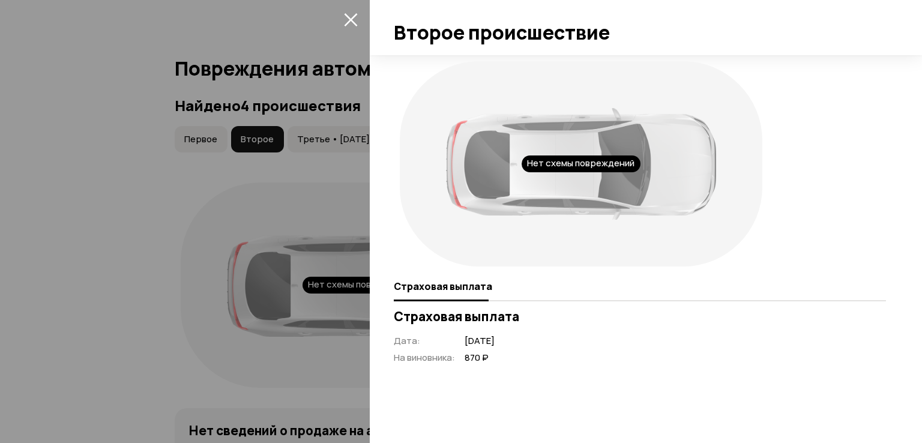
drag, startPoint x: 247, startPoint y: 331, endPoint x: 327, endPoint y: 141, distance: 206.1
click at [246, 327] on div at bounding box center [461, 221] width 922 height 443
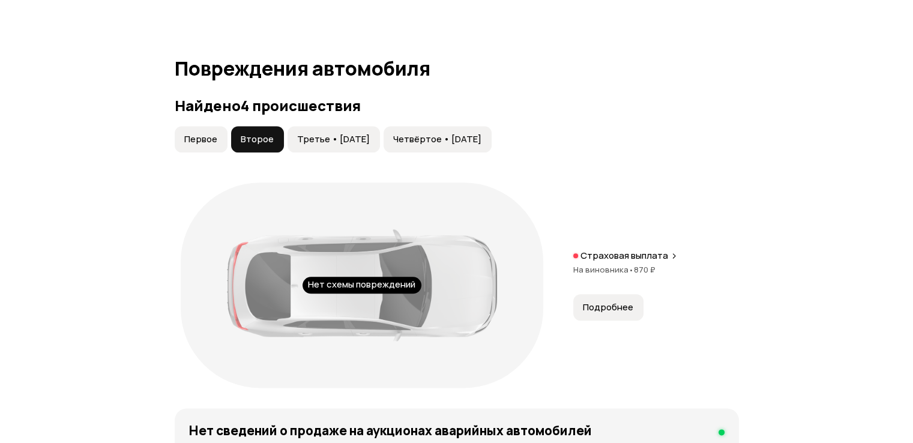
click at [328, 145] on span "Третье • [DATE]" at bounding box center [333, 139] width 73 height 12
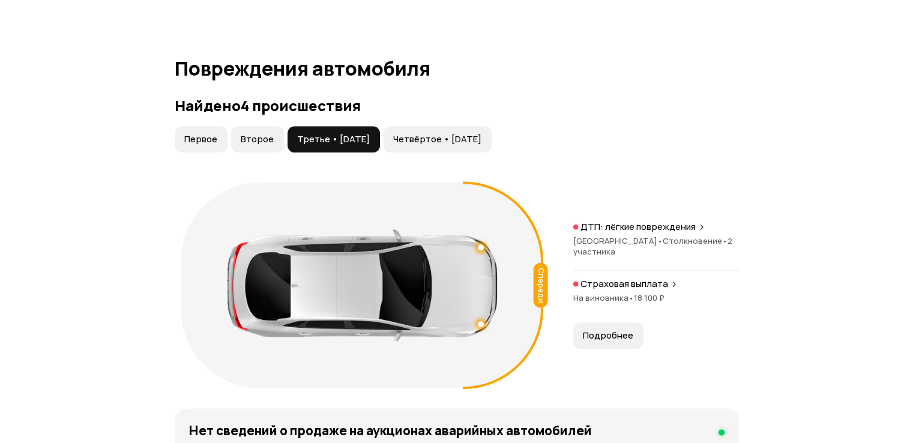
click at [610, 349] on button "Подробнее" at bounding box center [608, 335] width 70 height 26
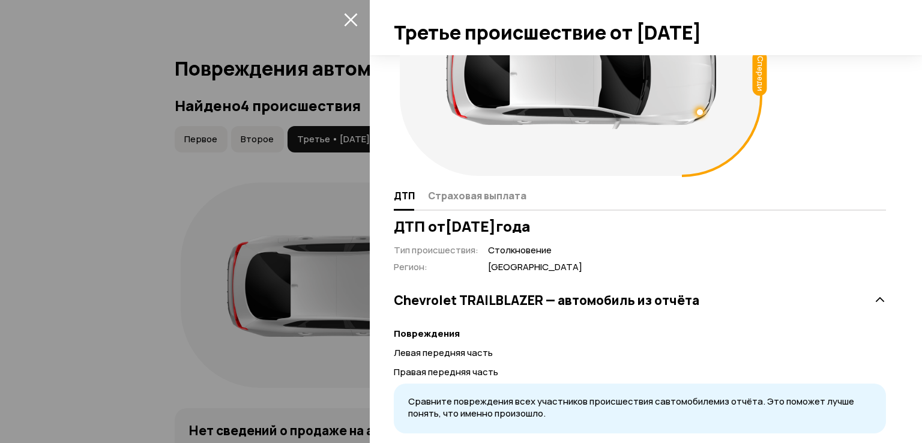
scroll to position [173, 0]
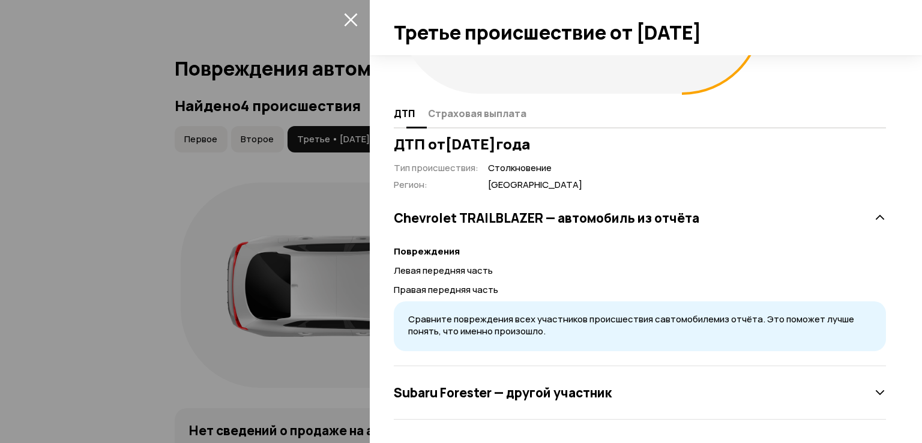
click at [430, 108] on span "Страховая выплата" at bounding box center [477, 113] width 98 height 12
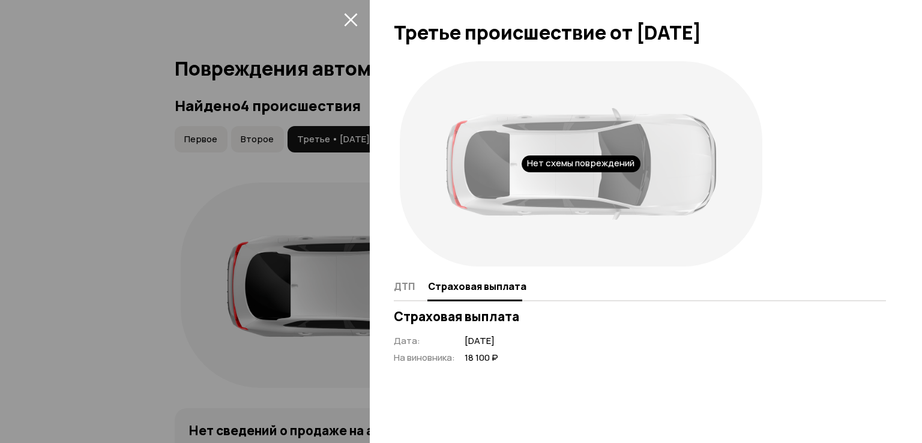
scroll to position [0, 0]
click at [411, 282] on span "ДТП" at bounding box center [404, 286] width 21 height 12
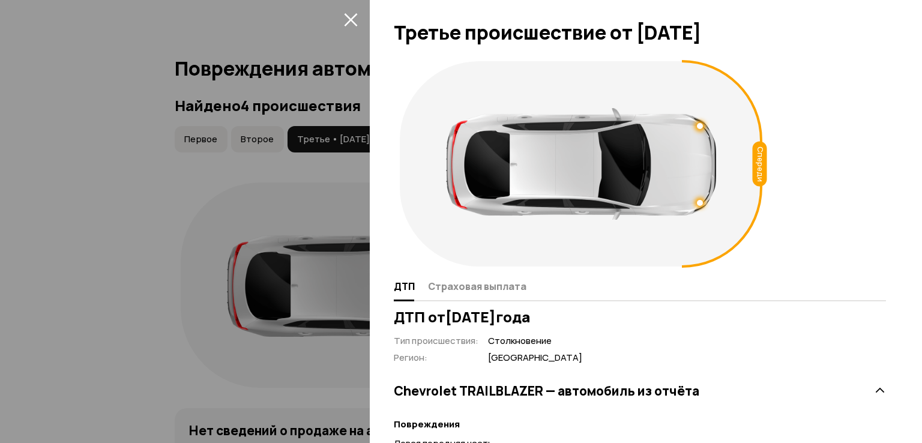
click at [240, 346] on div at bounding box center [461, 221] width 922 height 443
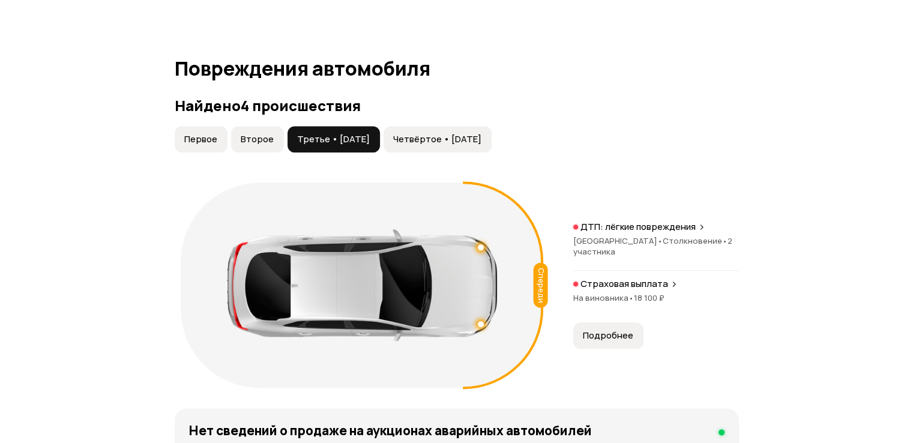
click at [430, 145] on span "Четвёртое • [DATE]" at bounding box center [437, 139] width 88 height 12
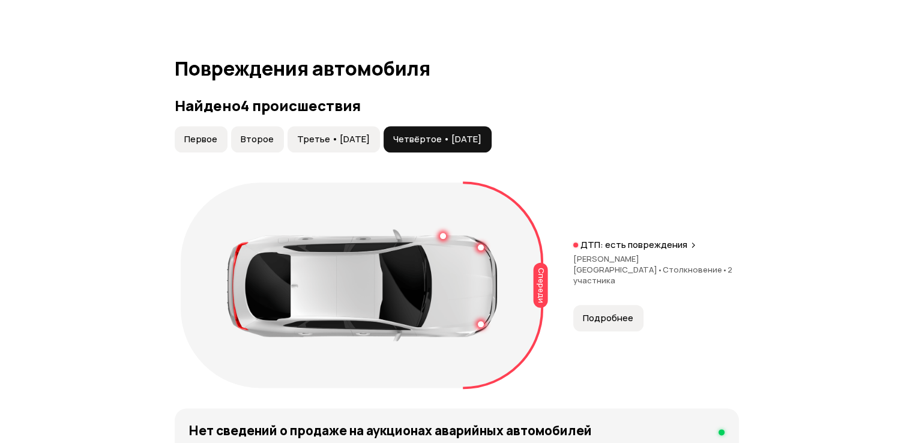
click at [617, 331] on button "Подробнее" at bounding box center [608, 318] width 70 height 26
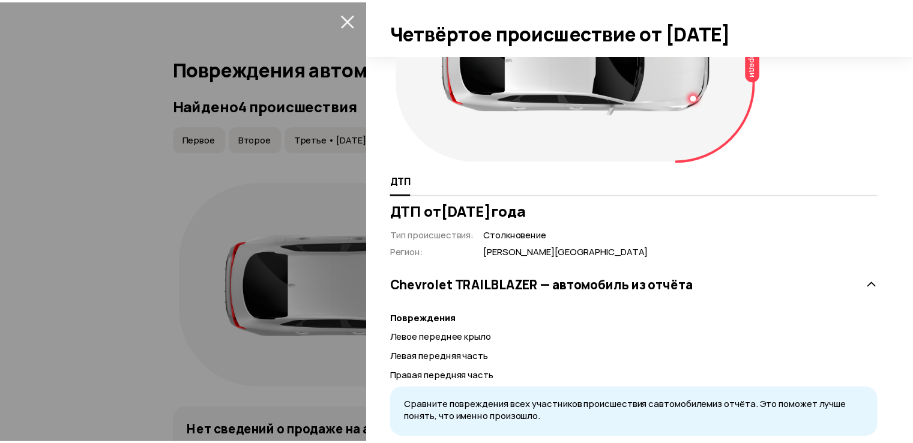
scroll to position [139, 0]
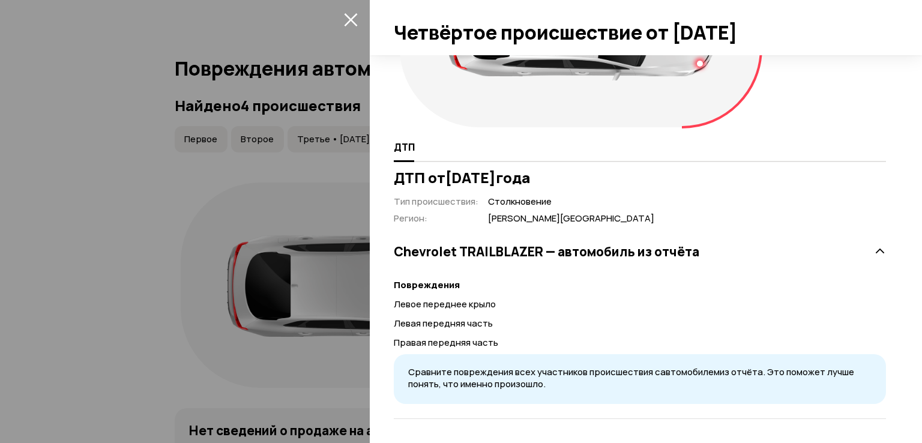
click at [214, 286] on div at bounding box center [461, 221] width 922 height 443
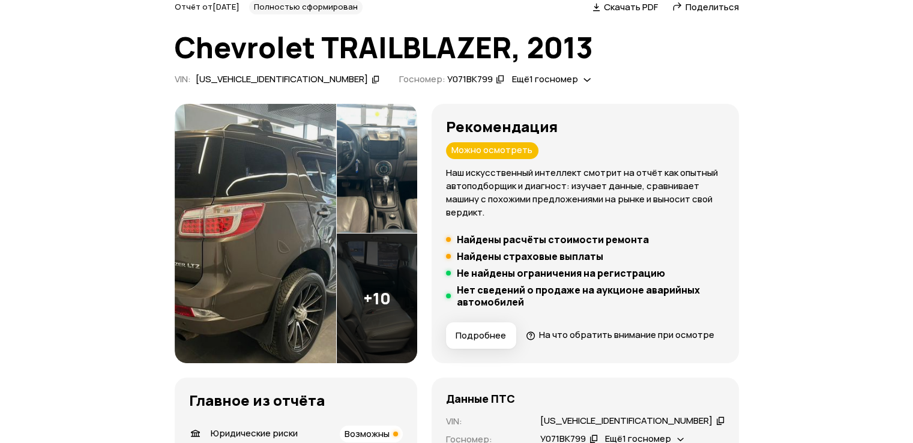
scroll to position [0, 0]
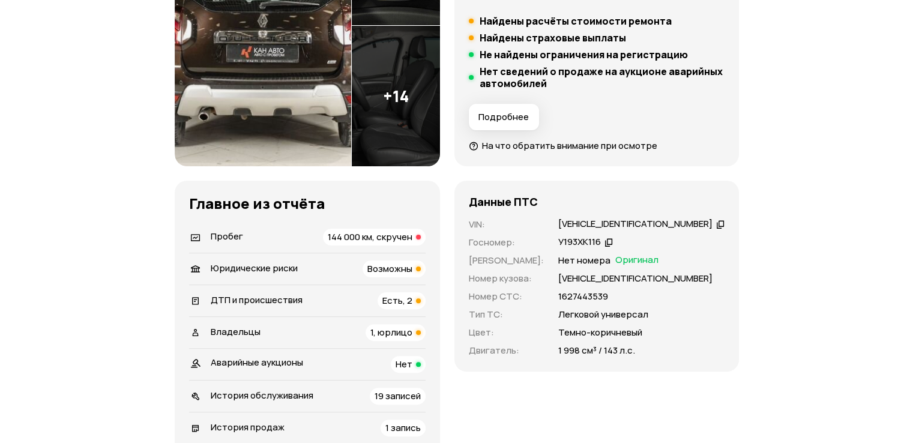
scroll to position [420, 0]
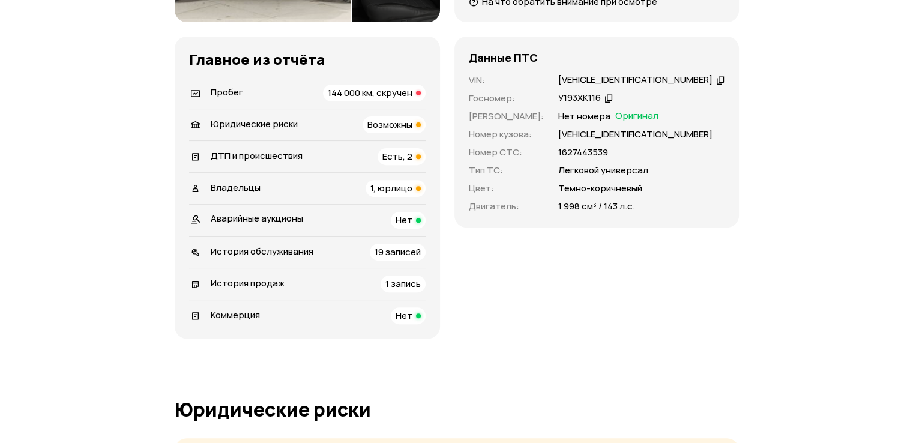
click at [343, 183] on div "Владельцы 1, юрлицо" at bounding box center [307, 188] width 237 height 17
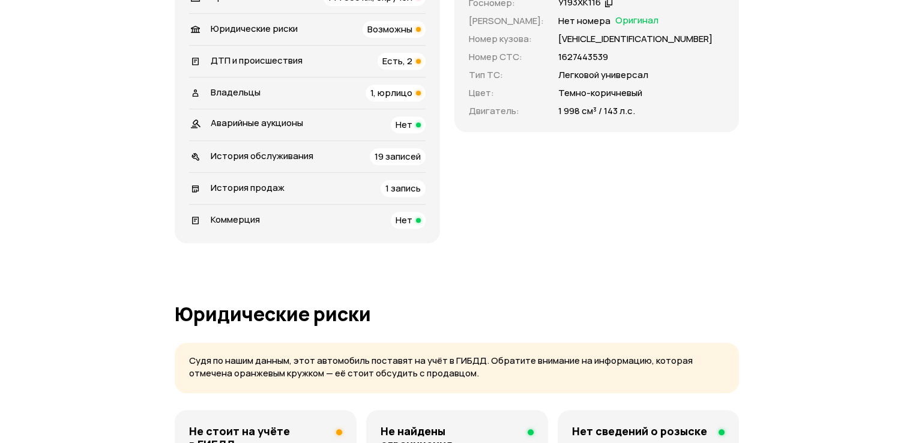
scroll to position [434, 0]
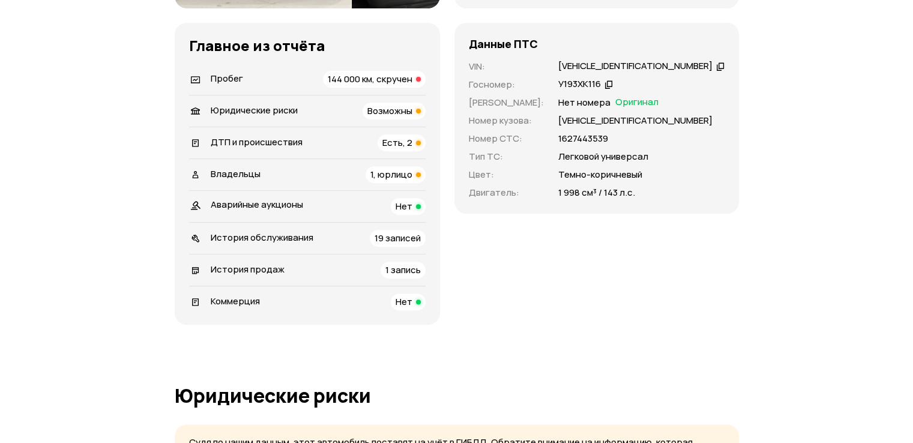
click at [355, 88] on li "Пробег 144 000 км, скручен" at bounding box center [307, 79] width 237 height 31
click at [357, 79] on span "144 000 км, скручен" at bounding box center [370, 79] width 85 height 13
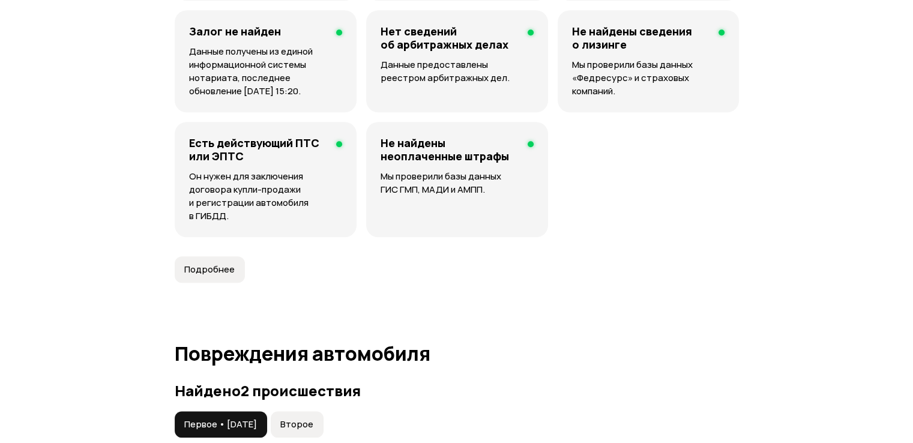
scroll to position [902, 0]
